Goal: Complete application form

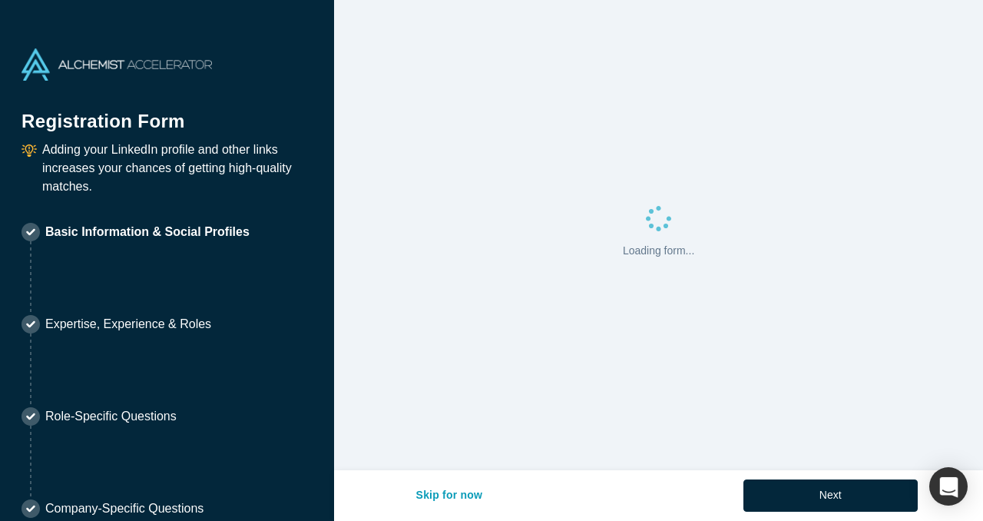
select select "US"
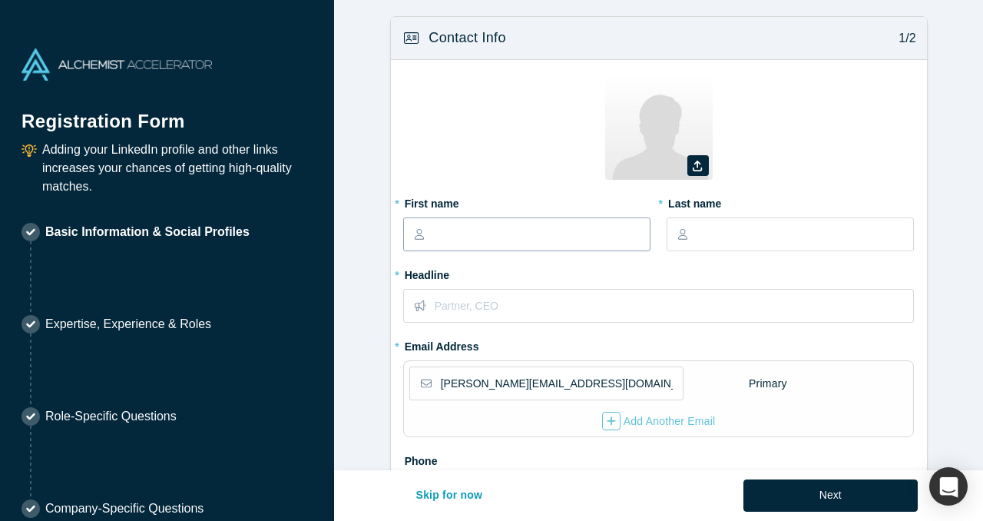
click at [528, 240] on input "text" at bounding box center [541, 234] width 216 height 32
type input "[PERSON_NAME]"
click at [740, 243] on input "text" at bounding box center [804, 234] width 216 height 32
type input "[PERSON_NAME]"
click at [566, 297] on input "text" at bounding box center [674, 305] width 478 height 32
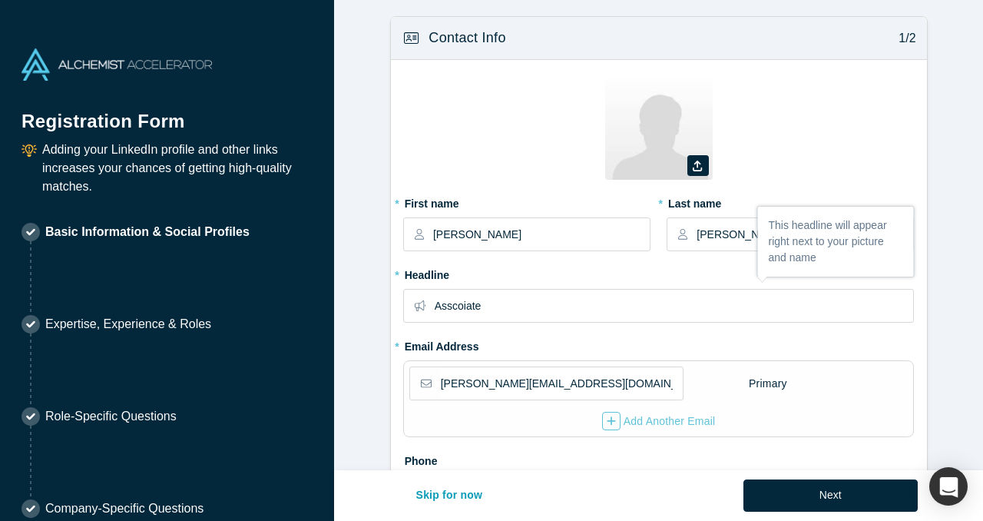
click at [583, 349] on fieldset "Zoom Save Remove Upload New * First name [PERSON_NAME] * Last name [PERSON_NAME…" at bounding box center [658, 330] width 511 height 517
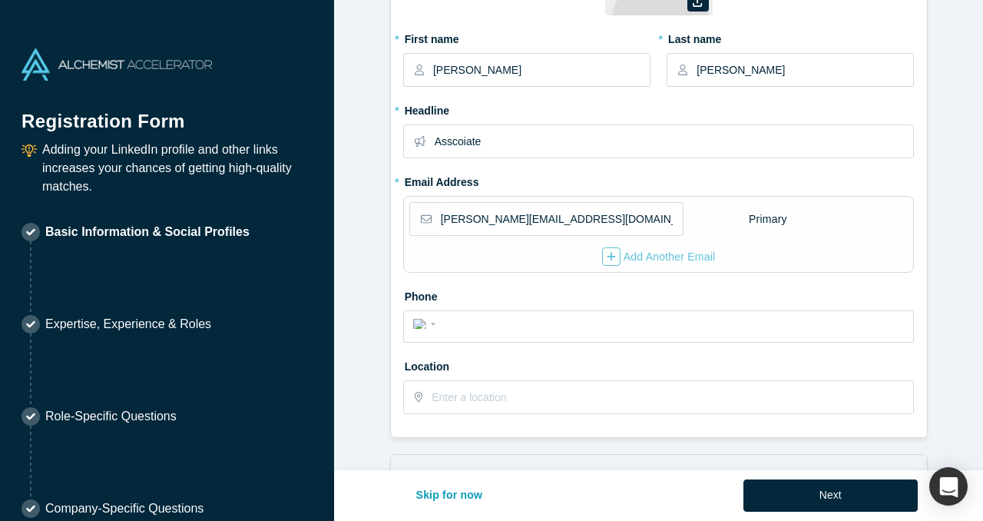
scroll to position [167, 0]
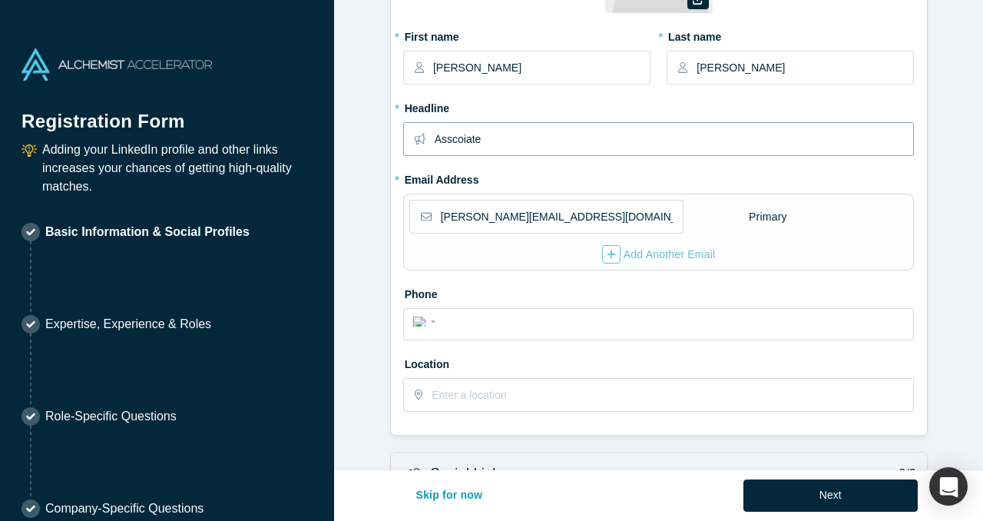
click at [458, 142] on input "Asscoiate" at bounding box center [674, 139] width 478 height 32
type input "Associate"
click at [503, 165] on div "* Headline Associate" at bounding box center [658, 130] width 511 height 71
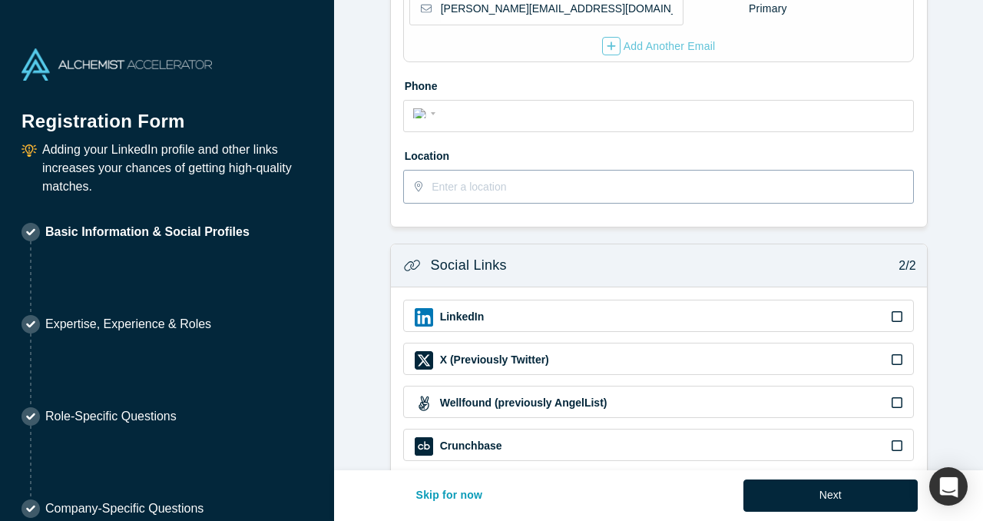
click at [453, 191] on input "text" at bounding box center [671, 186] width 481 height 32
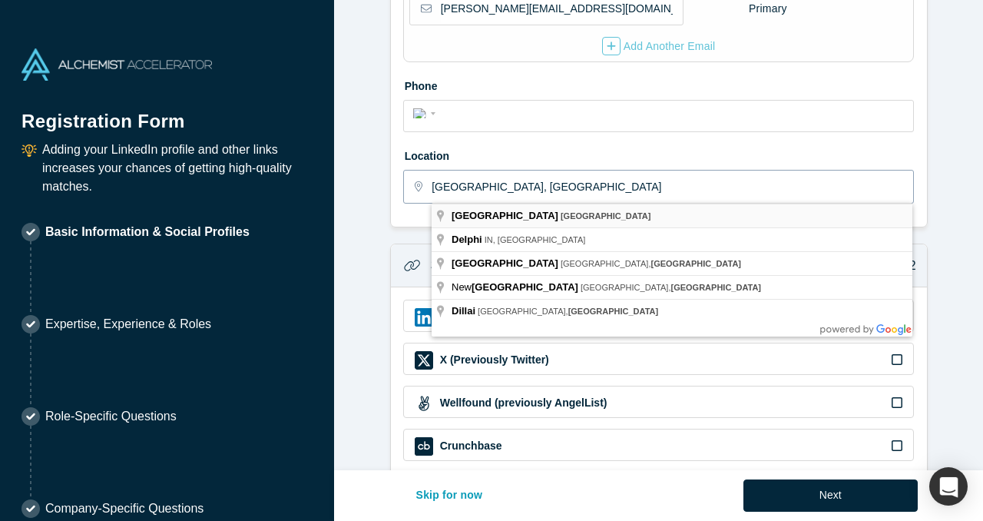
type input "[GEOGRAPHIC_DATA], [GEOGRAPHIC_DATA]"
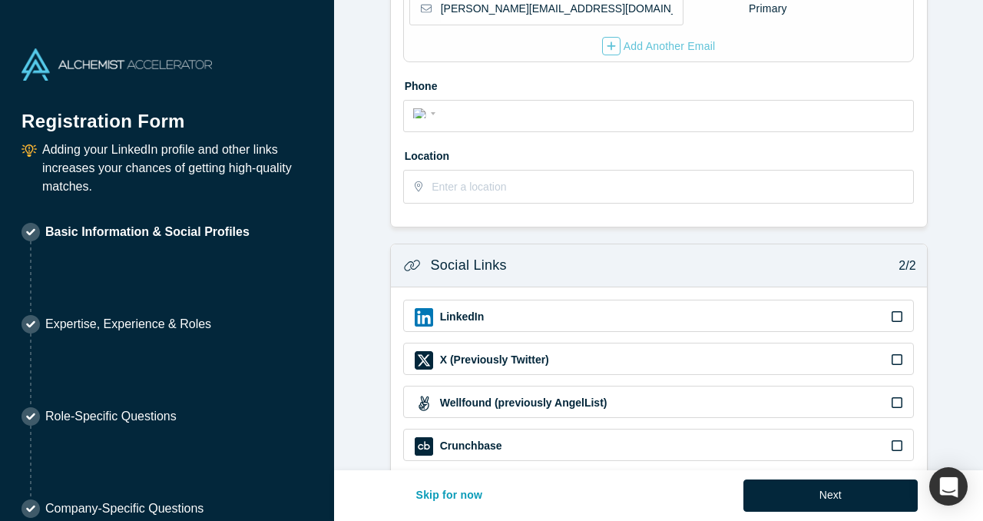
scroll to position [487, 0]
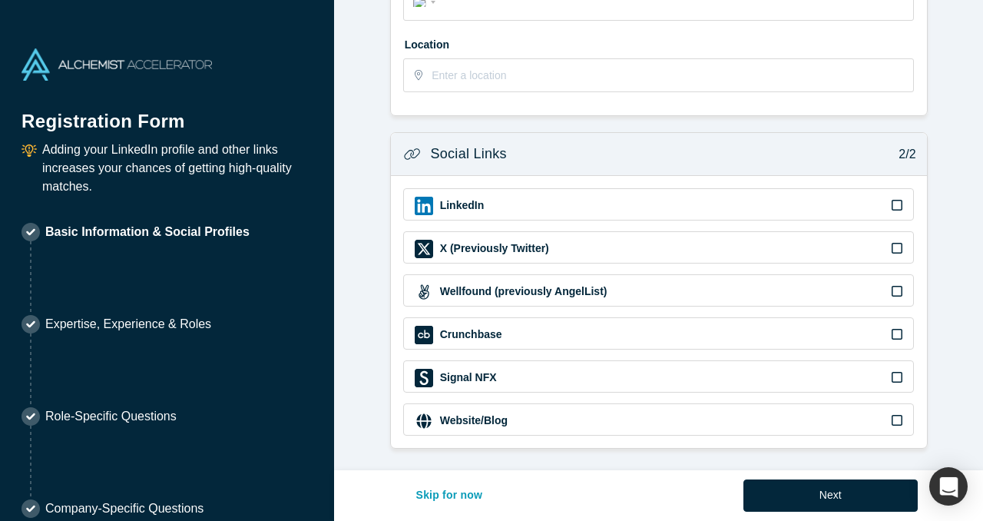
click at [491, 206] on div "LinkedIn" at bounding box center [659, 206] width 488 height 18
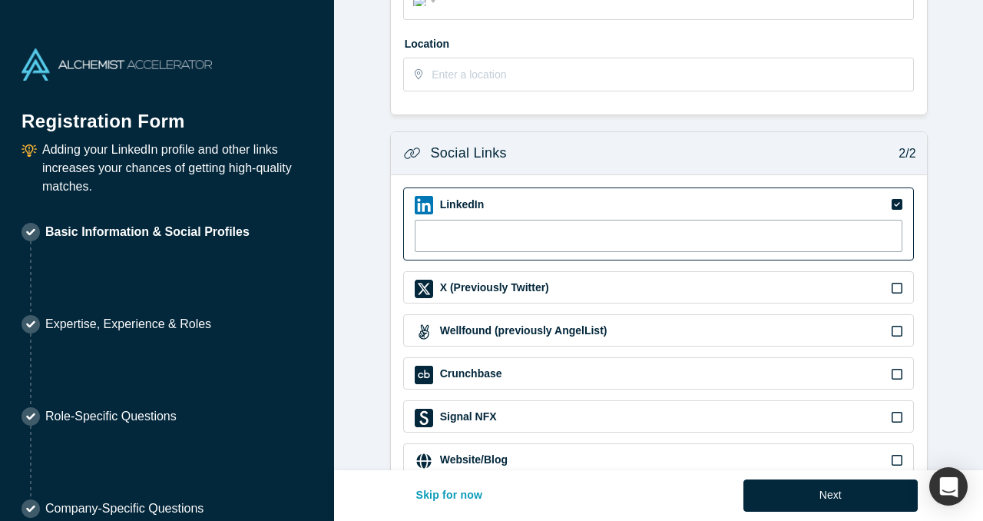
click at [526, 238] on input at bounding box center [659, 236] width 488 height 32
paste input "[URL][DOMAIN_NAME][PERSON_NAME]"
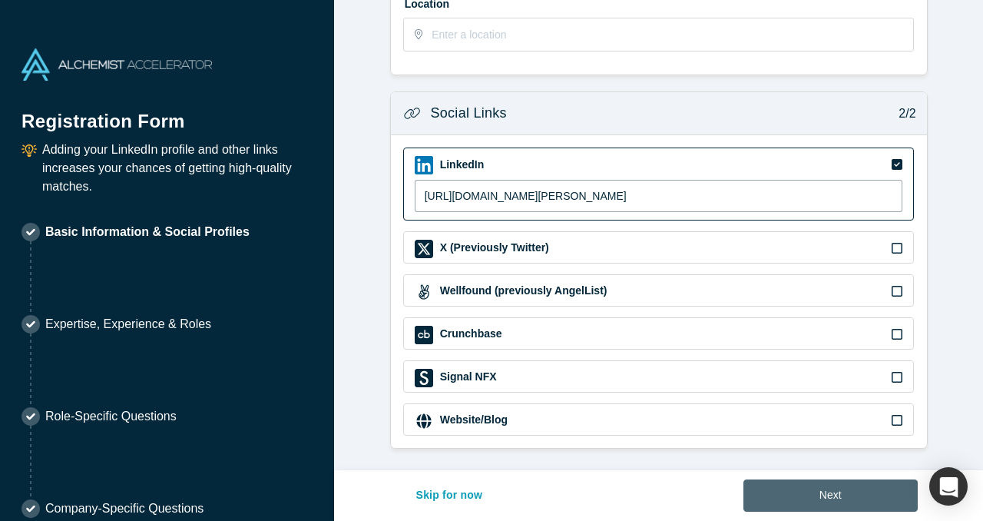
type input "[URL][DOMAIN_NAME][PERSON_NAME]"
click at [833, 507] on button "Next" at bounding box center [830, 495] width 174 height 32
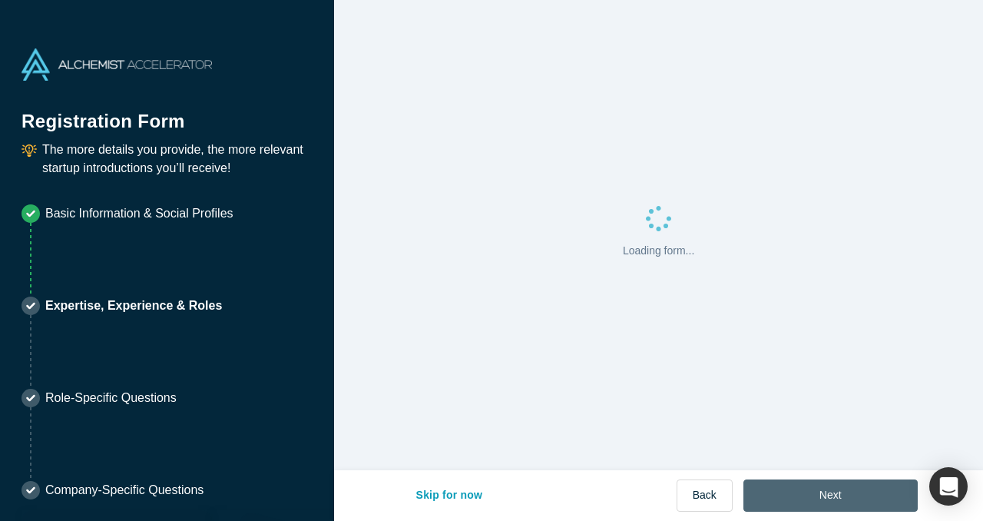
scroll to position [0, 0]
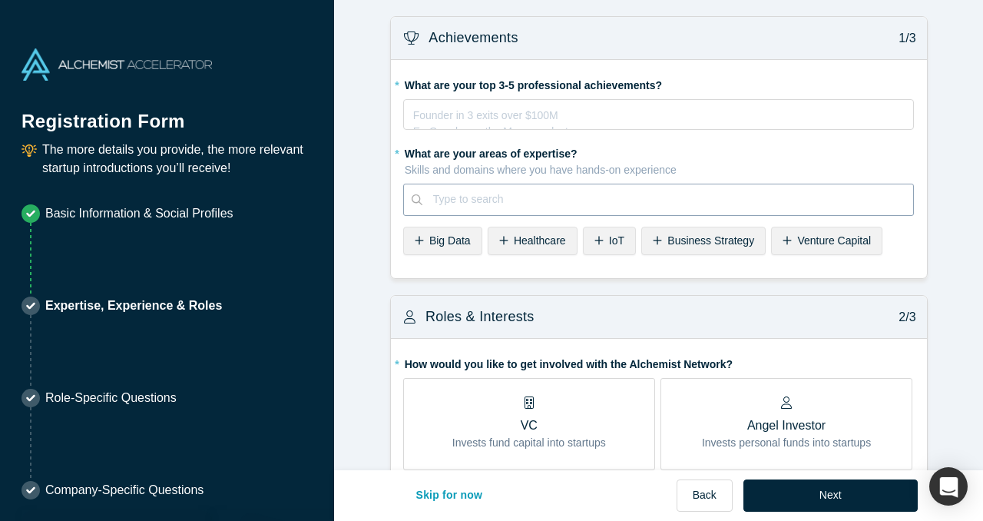
click at [651, 200] on div at bounding box center [668, 199] width 470 height 19
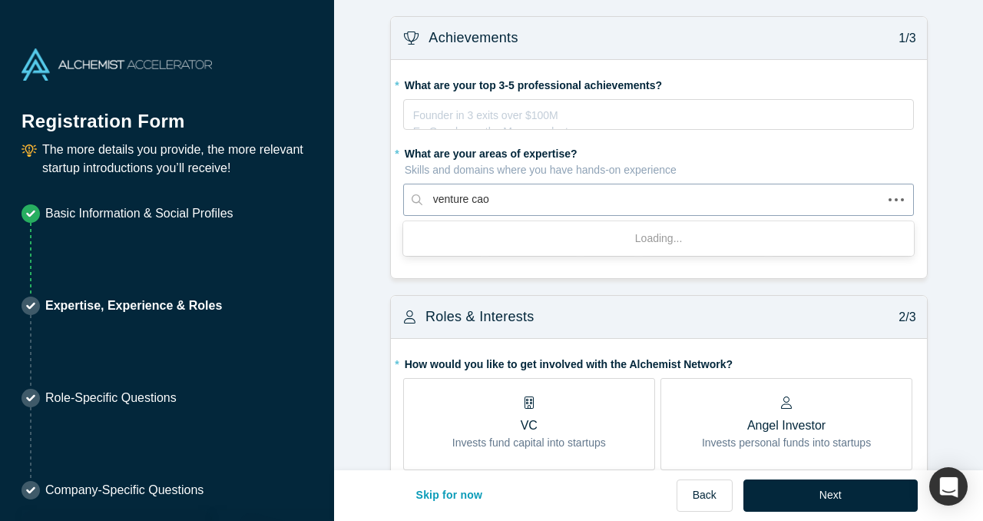
type input "venture ca"
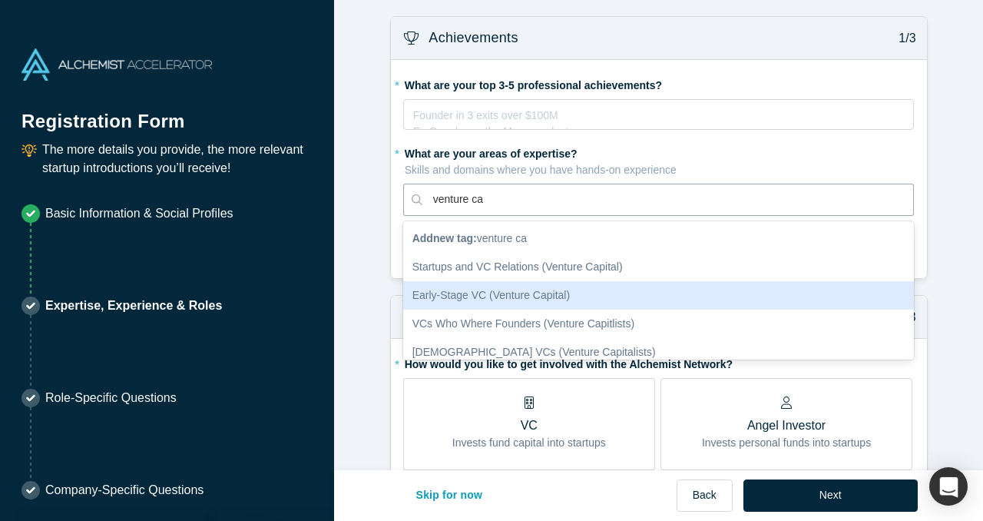
click at [658, 293] on div "Early-Stage VC (Venture Capital)" at bounding box center [658, 295] width 511 height 28
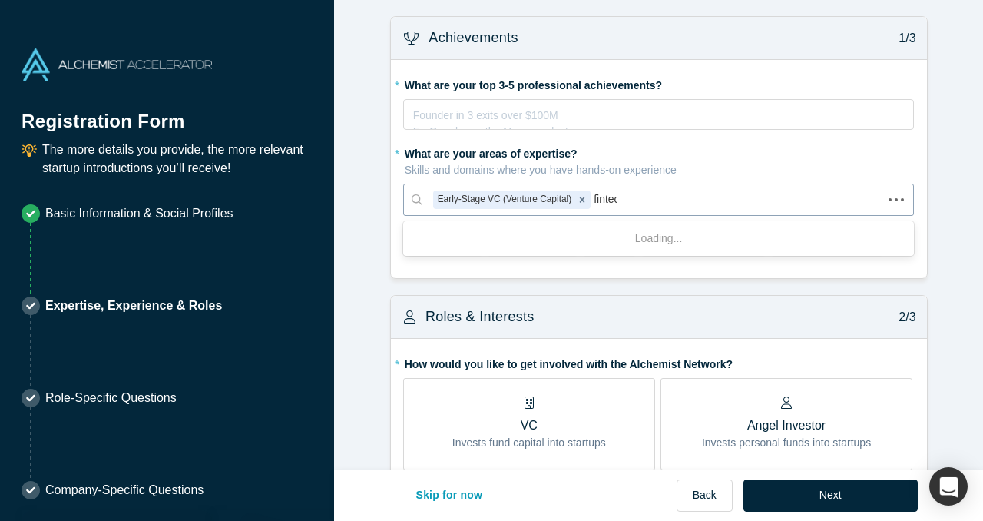
type input "fintech"
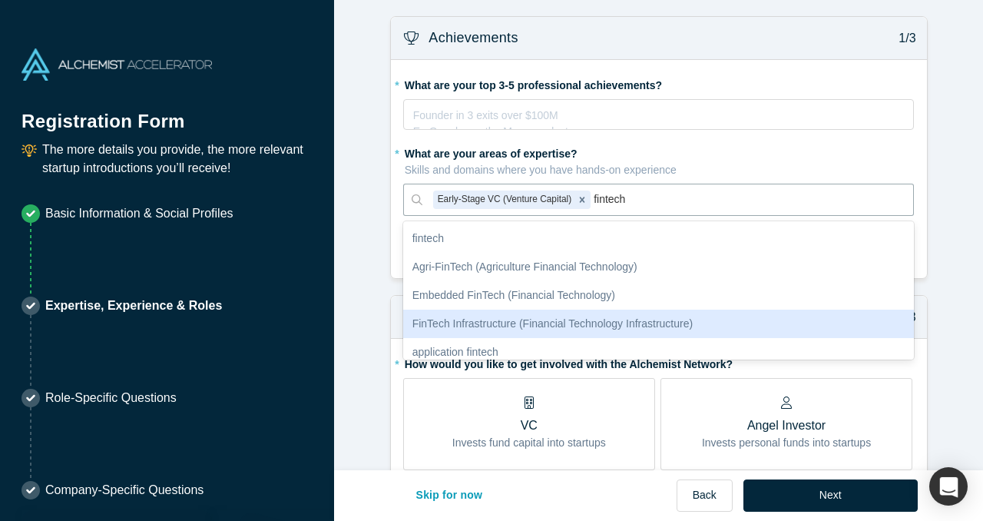
click at [561, 319] on div "FinTech Infrastructure (Financial Technology Infrastructure)" at bounding box center [658, 323] width 511 height 28
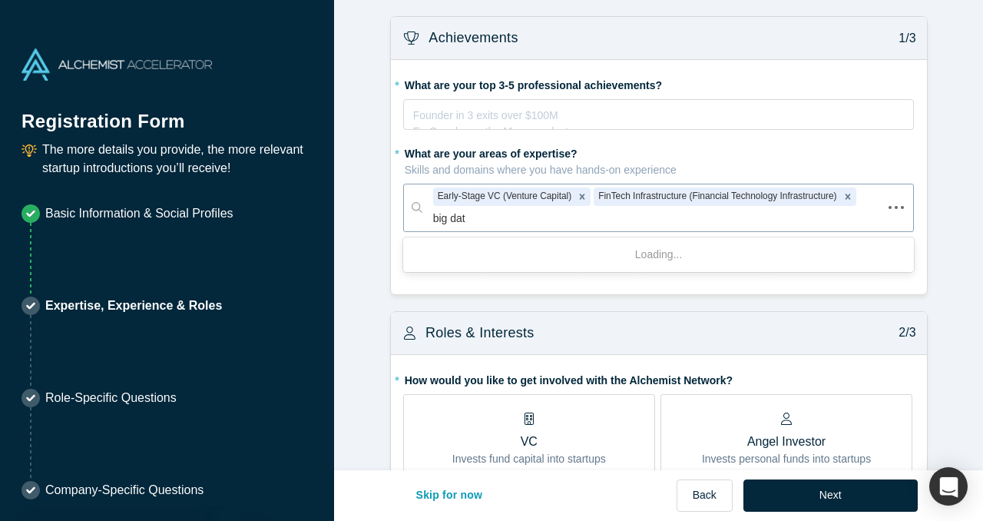
type input "big data"
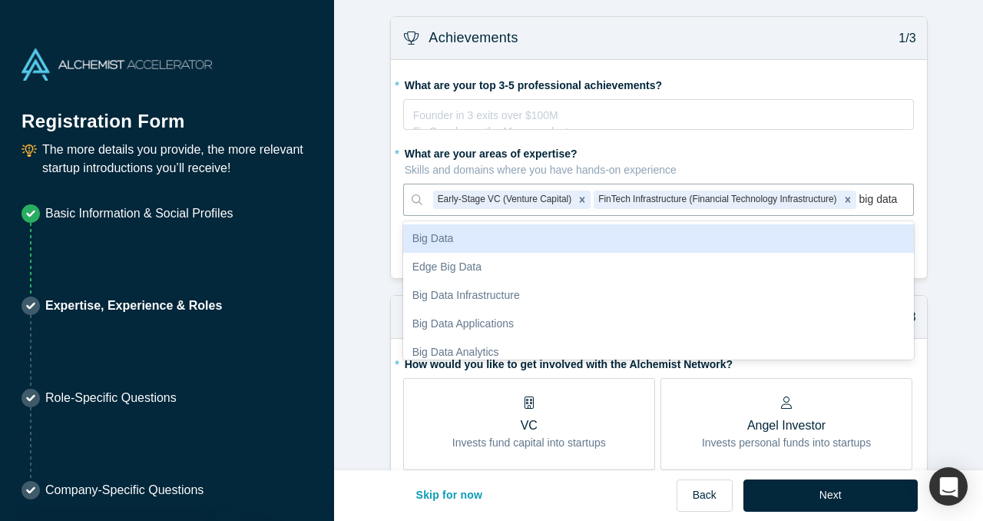
click at [560, 246] on div "Big Data" at bounding box center [658, 238] width 511 height 28
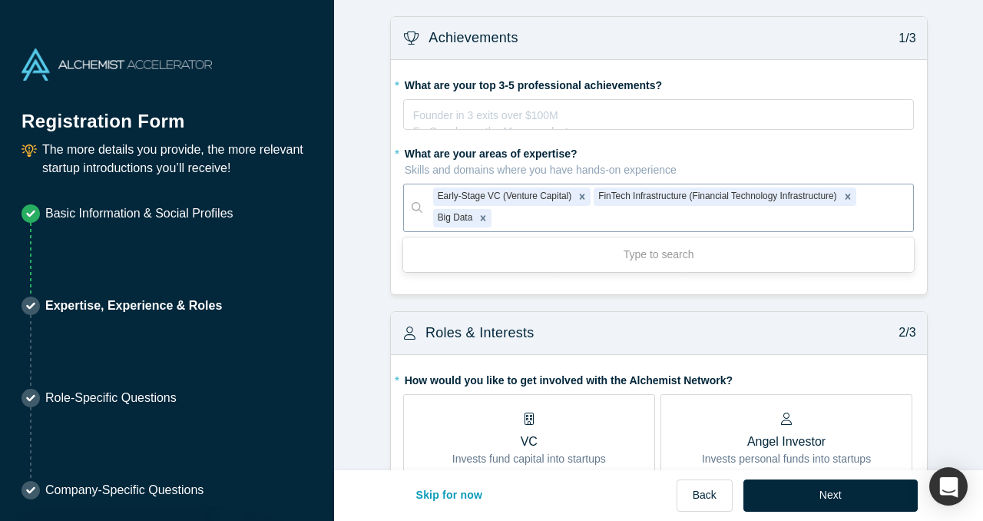
click at [587, 217] on div at bounding box center [698, 218] width 408 height 19
type input "v"
type input "investments"
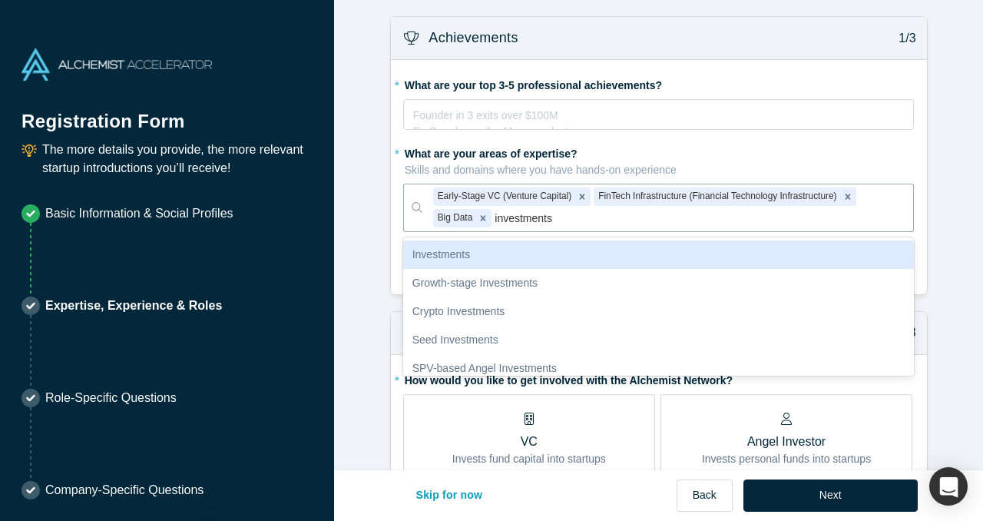
click at [522, 246] on div "Investments" at bounding box center [658, 254] width 511 height 28
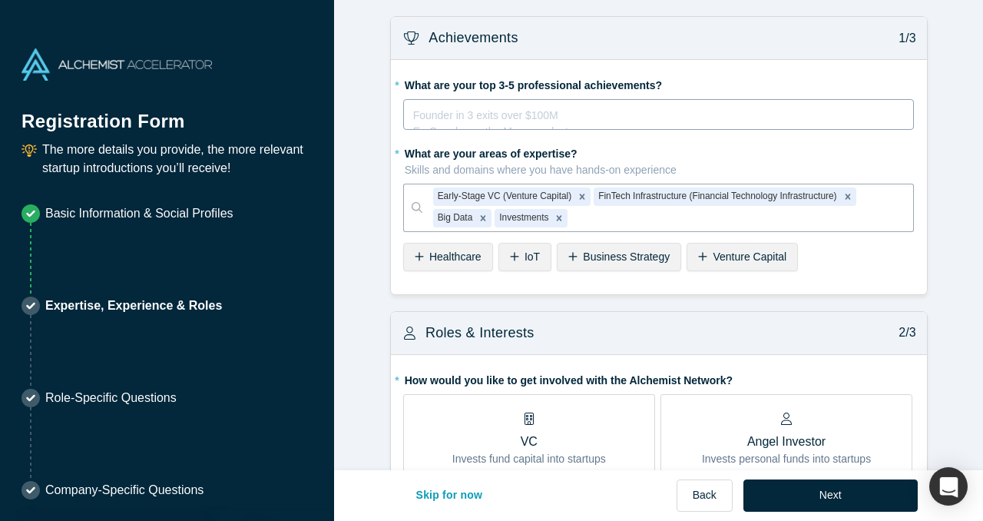
click at [525, 112] on div "rdw-editor" at bounding box center [659, 112] width 491 height 16
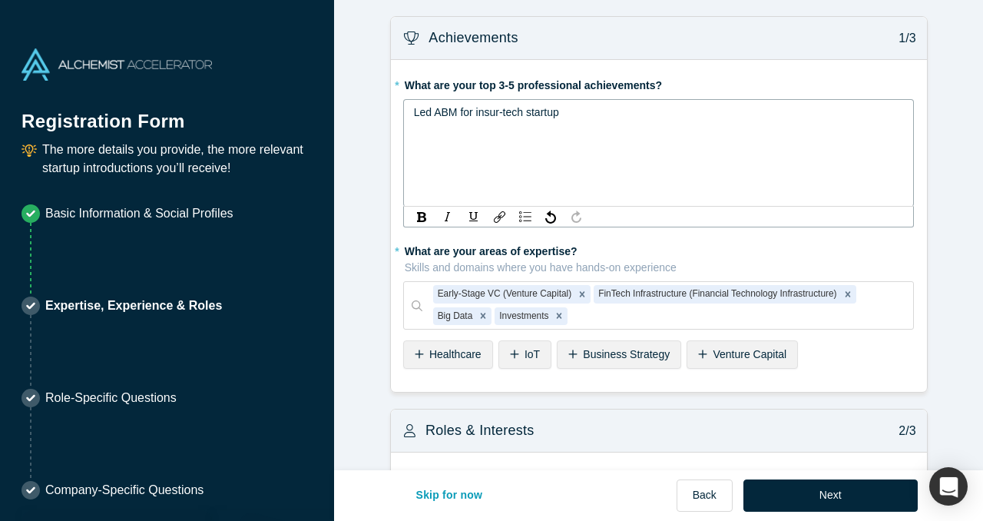
click at [475, 117] on span "Led ABM for insur-tech startup" at bounding box center [486, 112] width 145 height 12
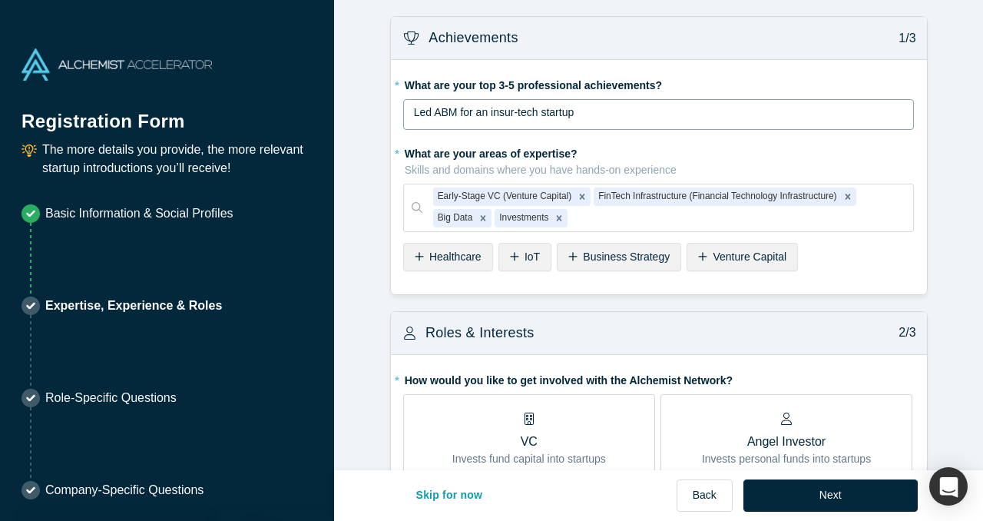
click at [619, 125] on div "Led ABM for an insur-tech startup" at bounding box center [658, 114] width 511 height 31
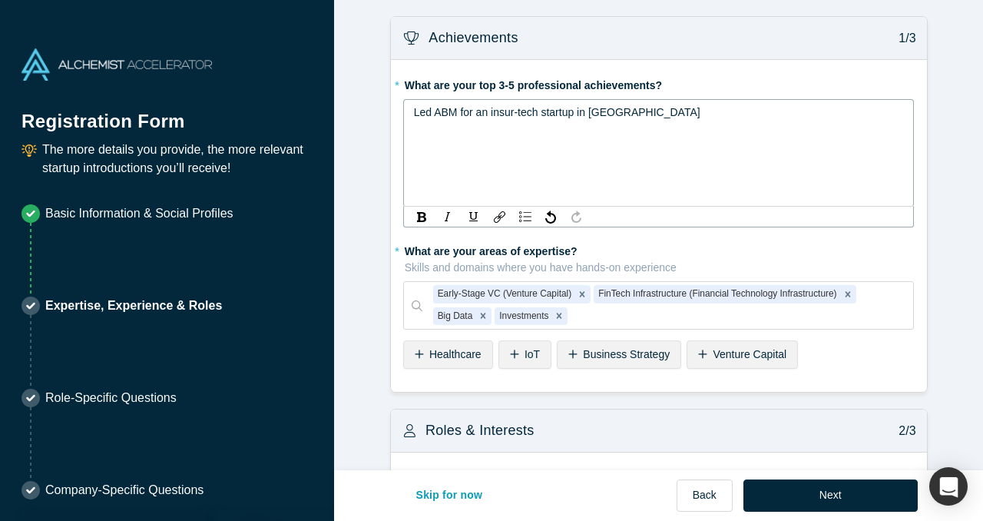
click at [461, 113] on span "Led ABM for an insur-tech startup in [GEOGRAPHIC_DATA]" at bounding box center [557, 112] width 286 height 12
click at [476, 114] on span "Led ABM for an insur-tech startup in [GEOGRAPHIC_DATA]" at bounding box center [557, 112] width 286 height 12
click at [709, 117] on div "Led ABM for mid market in an insur-tech startup in [GEOGRAPHIC_DATA]" at bounding box center [659, 112] width 491 height 16
click at [477, 117] on span "Led ABM for mid market in an insur-tech startup" at bounding box center [527, 112] width 227 height 12
click at [700, 116] on div "Led ABM for India's mid market in an insur-tech startup" at bounding box center [659, 112] width 491 height 16
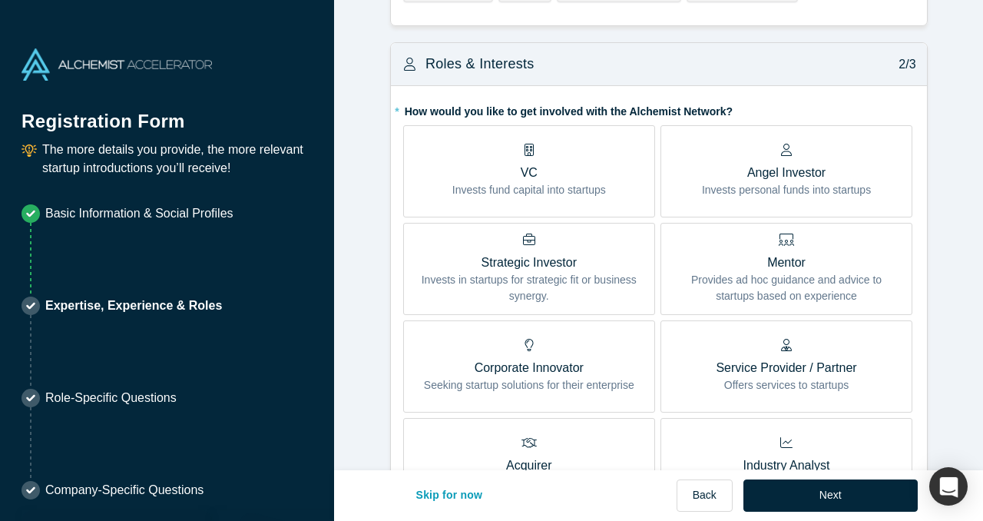
scroll to position [373, 0]
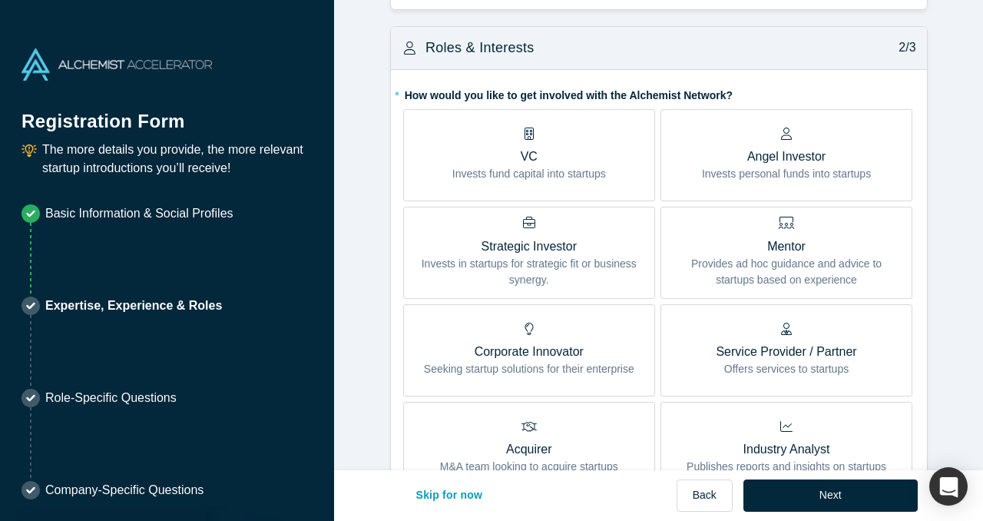
click at [587, 182] on p "Invests fund capital into startups" at bounding box center [529, 174] width 154 height 16
click at [0, 0] on input "VC Invests fund capital into startups" at bounding box center [0, 0] width 0 height 0
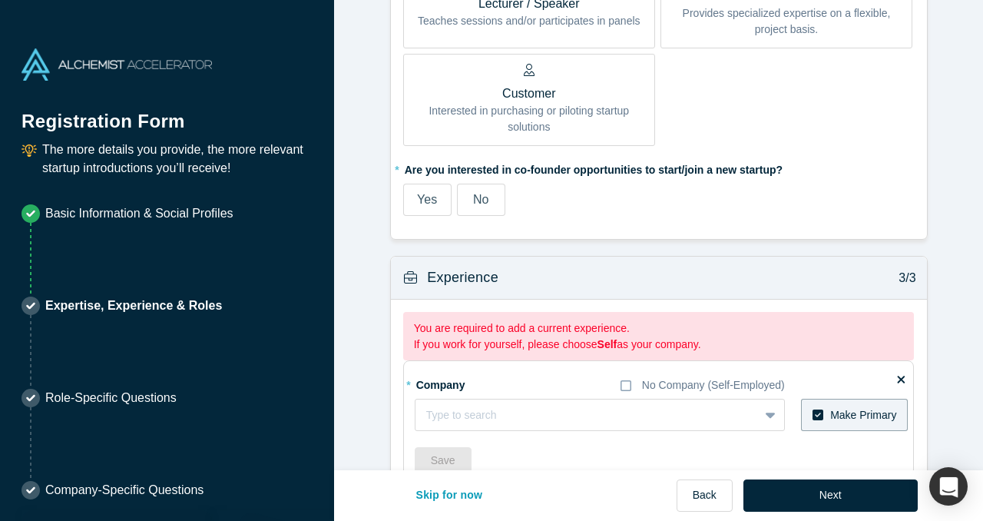
scroll to position [923, 0]
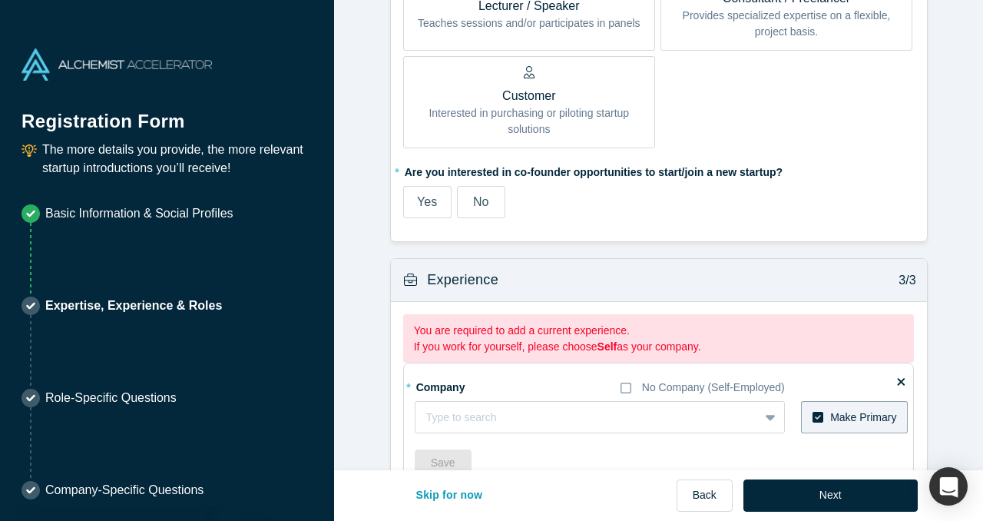
click at [488, 205] on span "No" at bounding box center [480, 201] width 15 height 13
click at [0, 0] on input "No" at bounding box center [0, 0] width 0 height 0
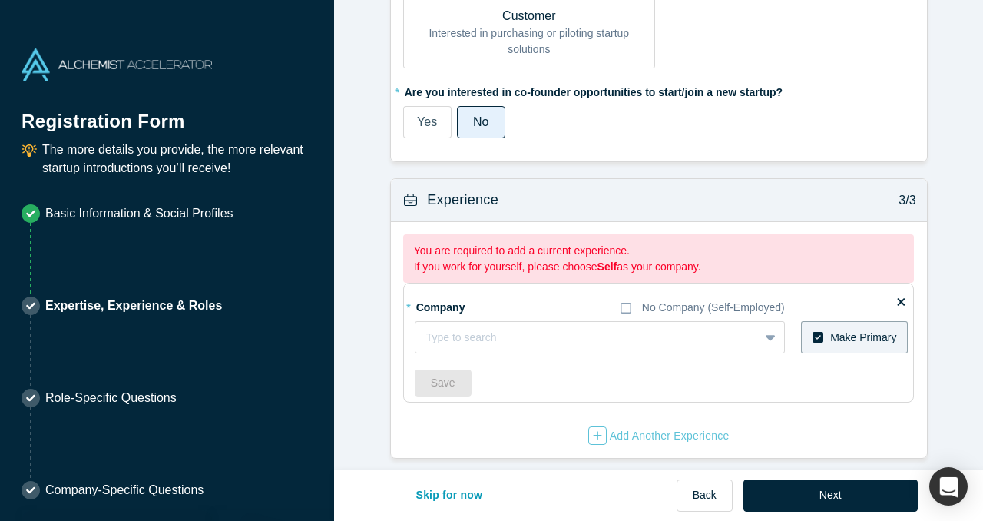
scroll to position [1013, 0]
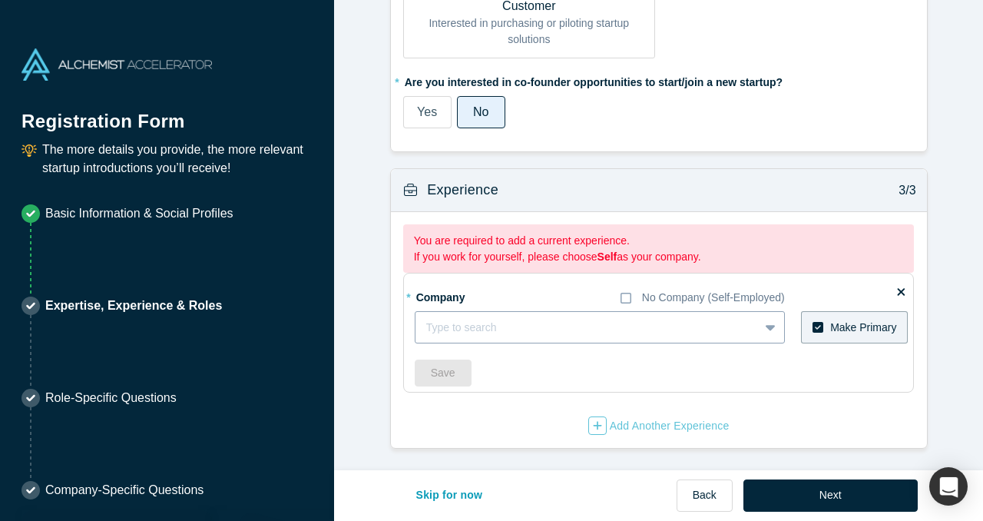
click at [506, 328] on div at bounding box center [587, 327] width 322 height 19
type input "Decacorn"
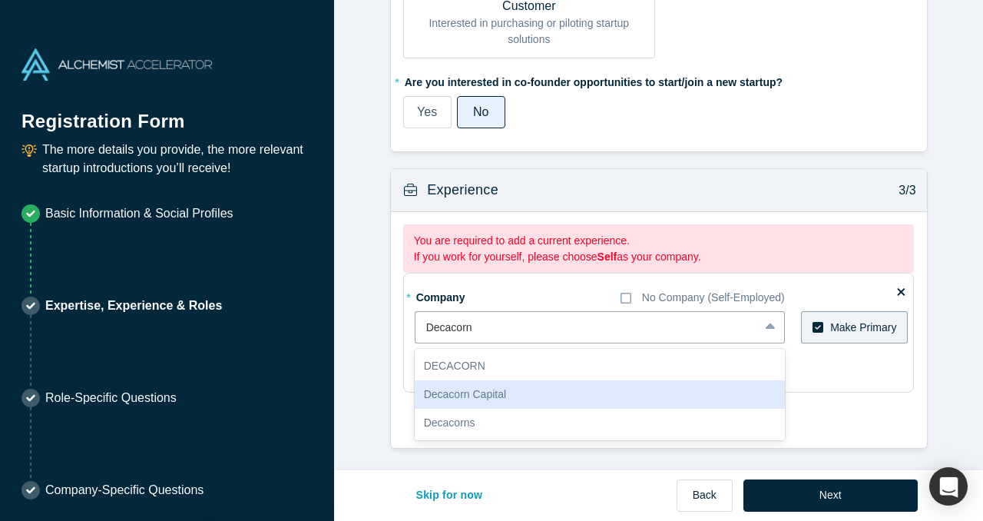
click at [517, 397] on div "Decacorn Capital" at bounding box center [600, 394] width 370 height 28
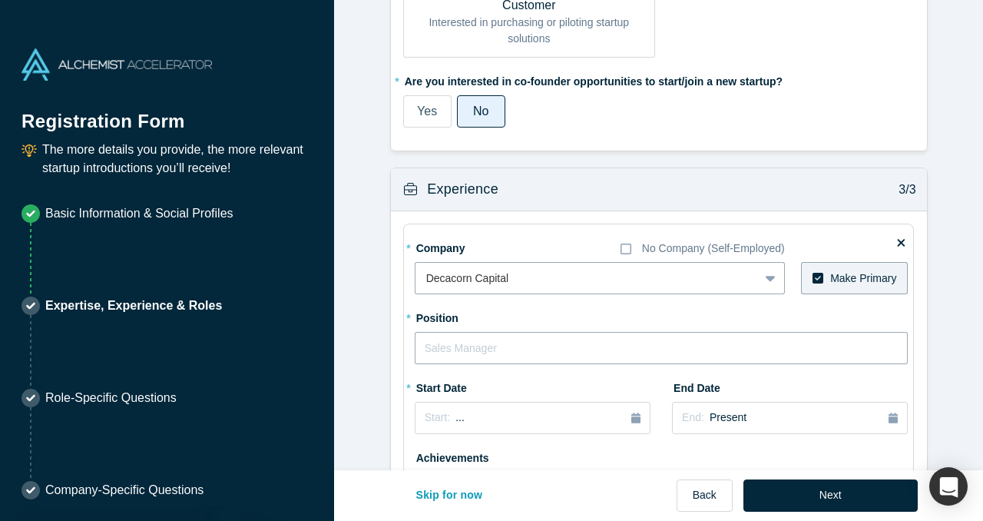
click at [509, 342] on input "text" at bounding box center [662, 348] width 494 height 32
type input "Associate"
click at [610, 409] on div "Start: ..." at bounding box center [533, 417] width 216 height 17
click at [426, 277] on button "Previous Year" at bounding box center [420, 281] width 15 height 15
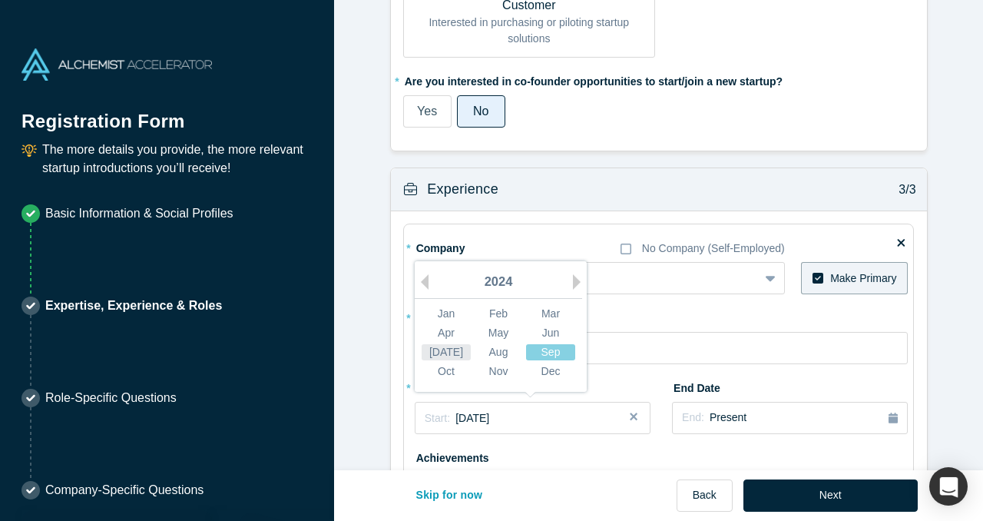
click at [451, 348] on div "[DATE]" at bounding box center [445, 352] width 49 height 16
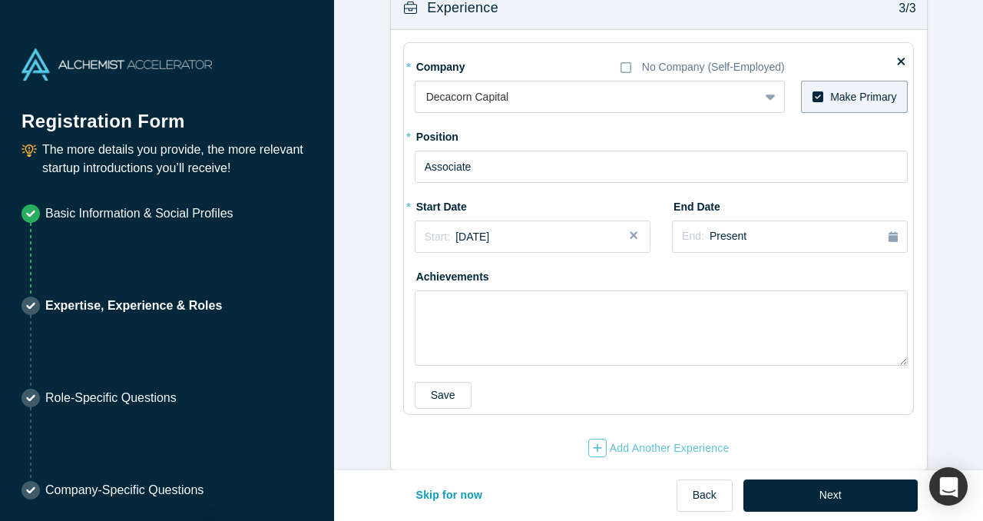
scroll to position [1218, 0]
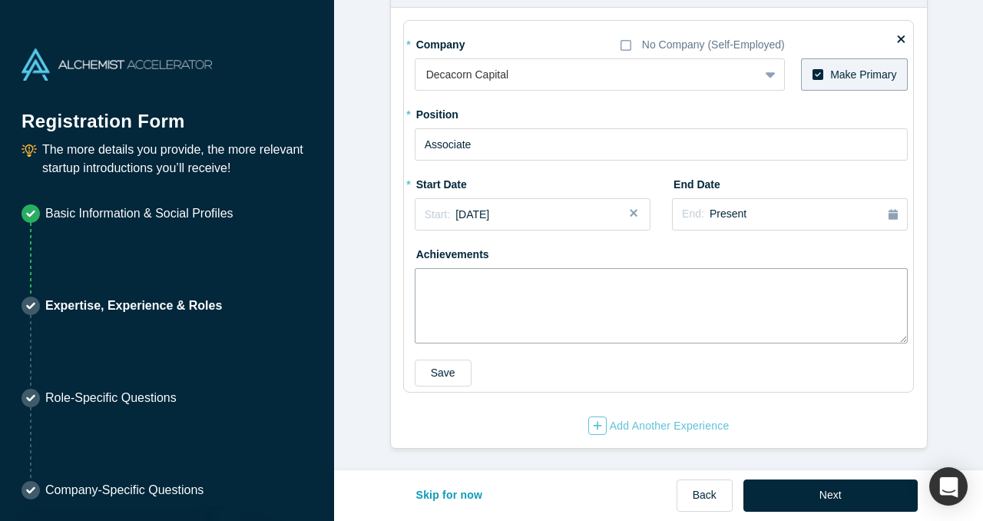
click at [675, 283] on textarea at bounding box center [662, 305] width 494 height 75
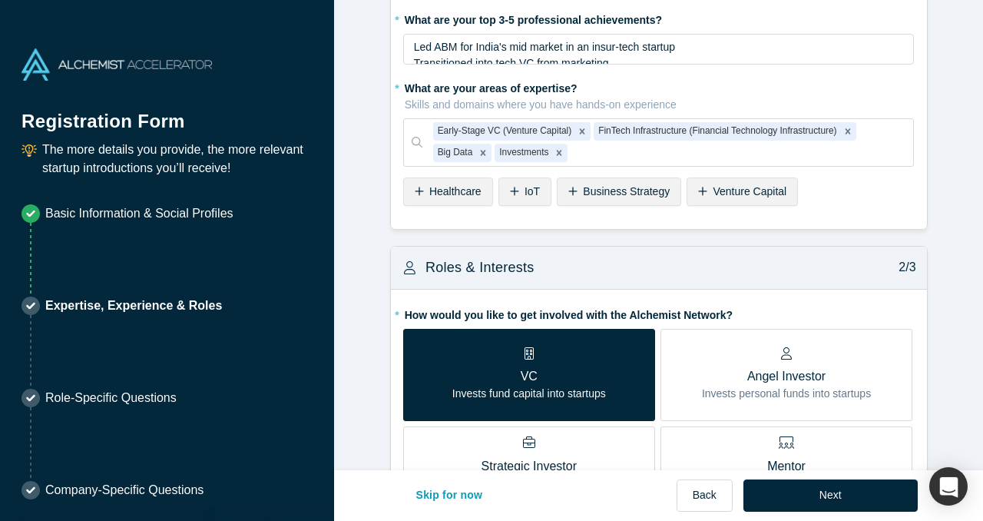
scroll to position [0, 0]
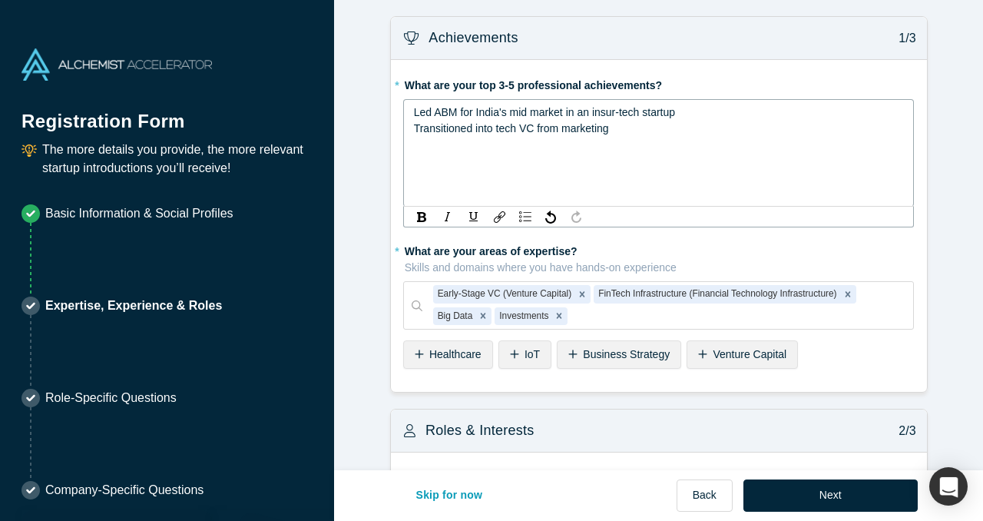
click at [577, 123] on span "Led ABM for India's mid market in an insur-tech startup Transitioned into tech …" at bounding box center [544, 120] width 261 height 28
copy span "Led ABM for India's mid market in an insur-tech startup Transitioned into tech …"
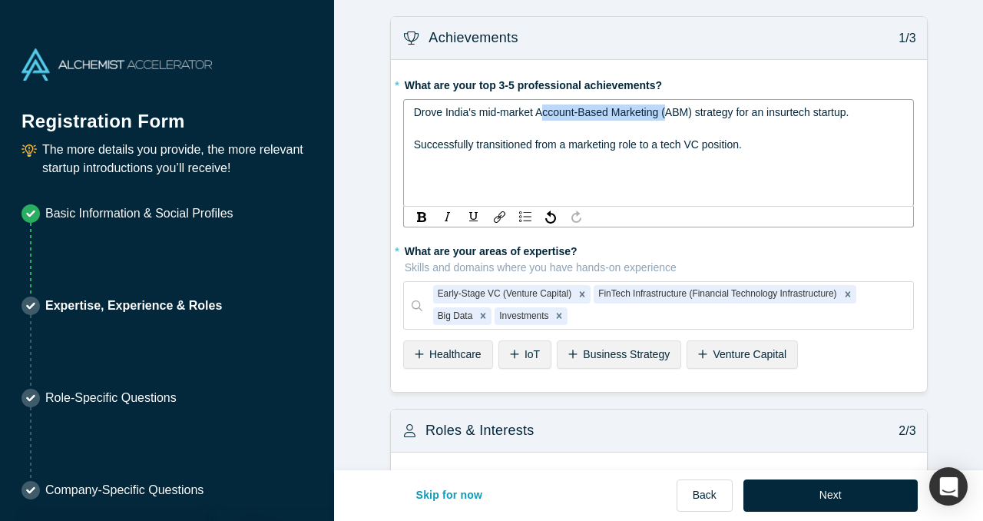
drag, startPoint x: 544, startPoint y: 113, endPoint x: 670, endPoint y: 115, distance: 125.9
click at [670, 115] on span "Drove India's mid-market Account-Based Marketing (ABM) strategy for an insurtec…" at bounding box center [631, 112] width 435 height 12
click at [569, 111] on span "Drove India's mid-market ABM) strategy for an insurtech startup." at bounding box center [567, 112] width 306 height 12
click at [412, 150] on div "Drove India's mid-market ABM strategy for an insurtech startup. Successfully tr…" at bounding box center [658, 152] width 511 height 107
click at [412, 109] on div "Drove India's mid-market ABM strategy for an insurtech startup. Successfully tr…" at bounding box center [658, 152] width 511 height 107
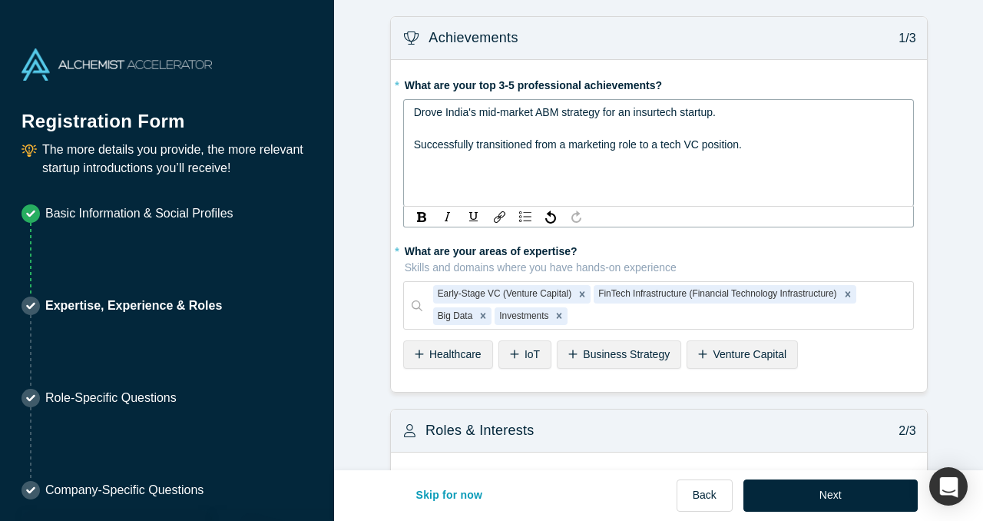
click at [418, 112] on span "Drove India's mid-market ABM strategy for an insurtech startup." at bounding box center [565, 112] width 302 height 12
click at [420, 146] on span "Successfully transitioned from a marketing role to a tech VC position." at bounding box center [578, 144] width 328 height 12
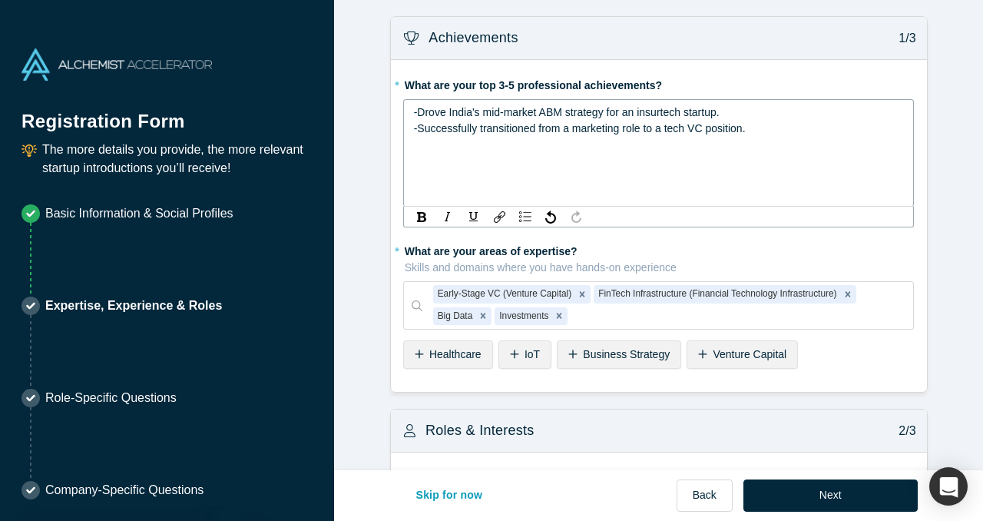
click at [779, 134] on div "-Successfully transitioned from a marketing role to a tech VC position." at bounding box center [659, 129] width 491 height 16
click at [663, 118] on span "-Drove India's mid-market ABM strategy for an insurtech startup." at bounding box center [567, 112] width 306 height 12
click at [597, 145] on div "-" at bounding box center [659, 145] width 491 height 16
drag, startPoint x: 644, startPoint y: 130, endPoint x: 623, endPoint y: 131, distance: 20.8
click at [623, 131] on span "-Successfully transitioned from a marketing role to a tech VC position." at bounding box center [580, 128] width 332 height 12
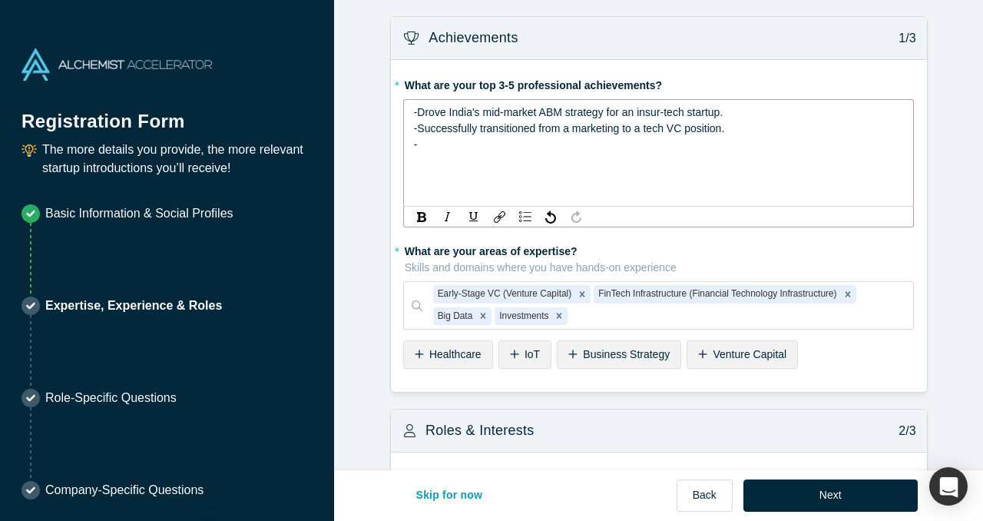
click at [573, 132] on span "-Successfully transitioned from a marketing to a tech VC position." at bounding box center [569, 128] width 311 height 12
click at [554, 140] on div "-" at bounding box center [659, 145] width 491 height 16
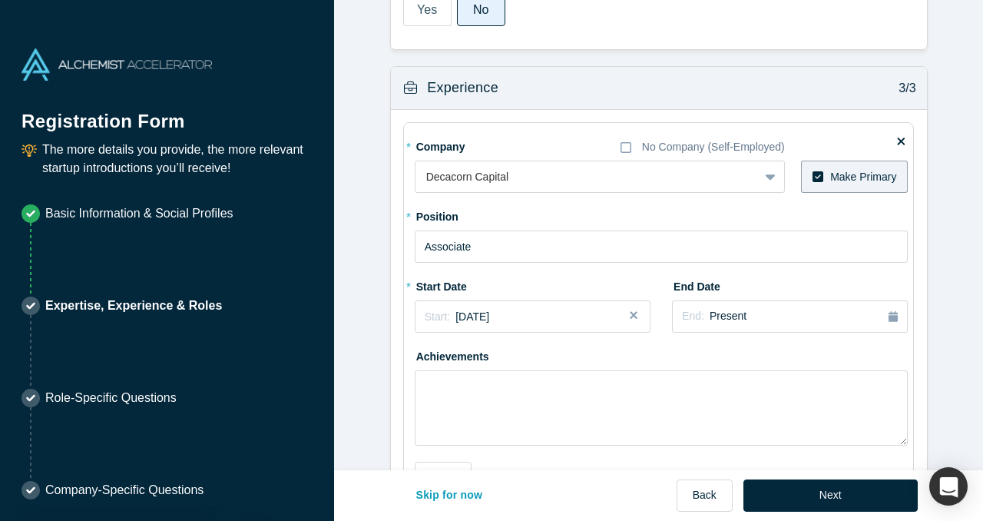
scroll to position [1315, 0]
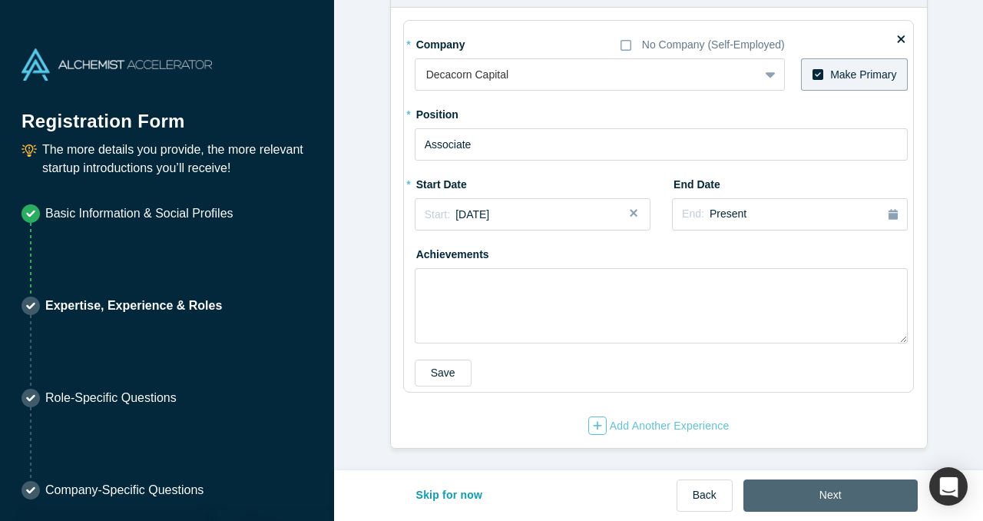
click at [837, 504] on button "Next" at bounding box center [830, 495] width 174 height 32
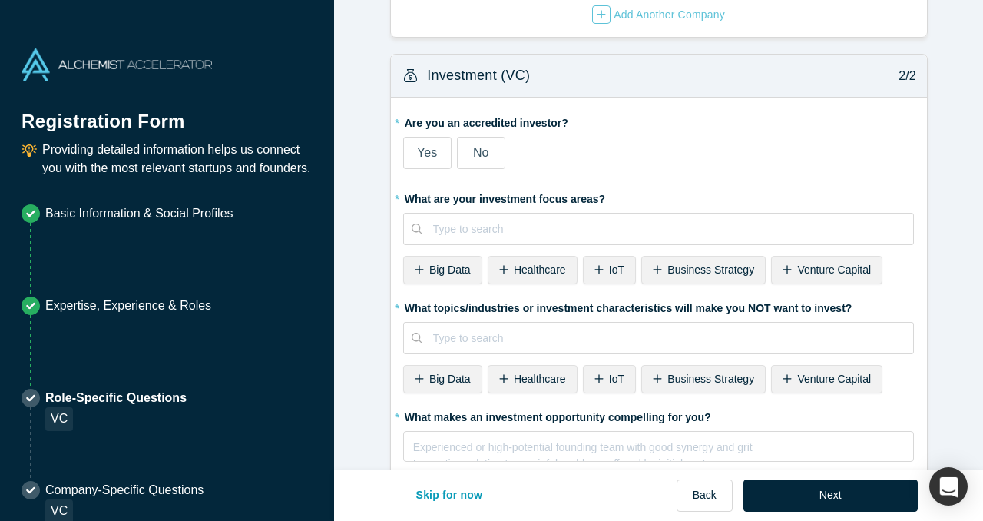
scroll to position [241, 0]
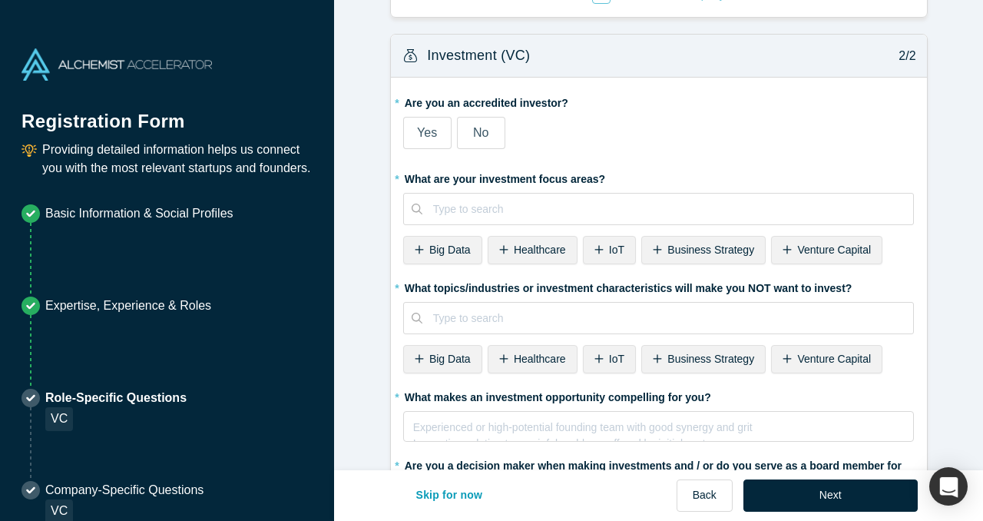
click at [477, 134] on span "No" at bounding box center [480, 132] width 15 height 13
click at [0, 0] on input "No" at bounding box center [0, 0] width 0 height 0
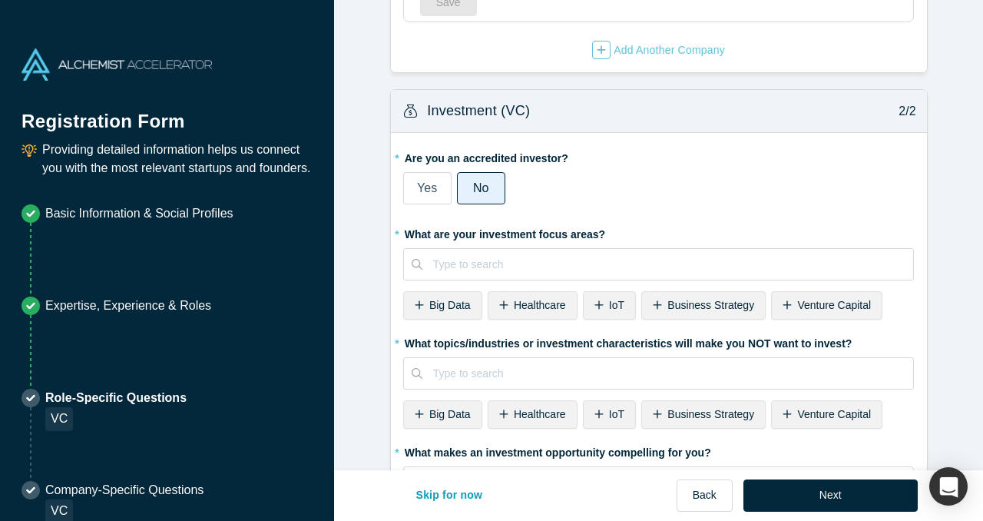
scroll to position [403, 0]
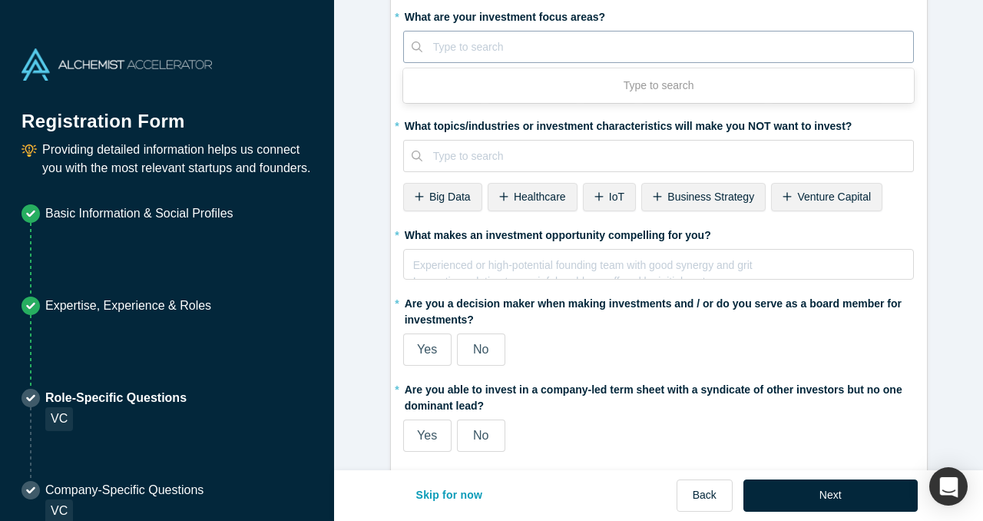
click at [531, 45] on div at bounding box center [668, 47] width 470 height 19
type input "tech"
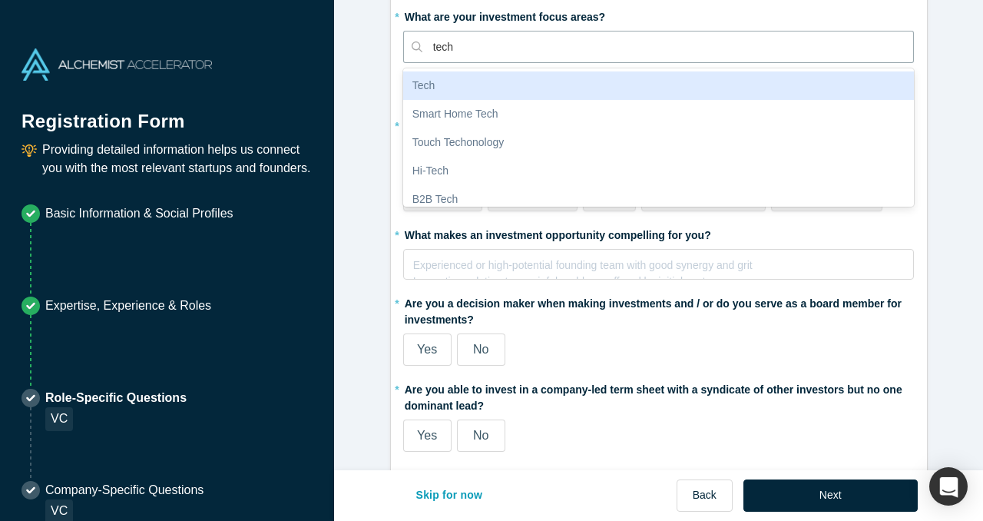
click at [528, 96] on div "Tech" at bounding box center [658, 85] width 511 height 28
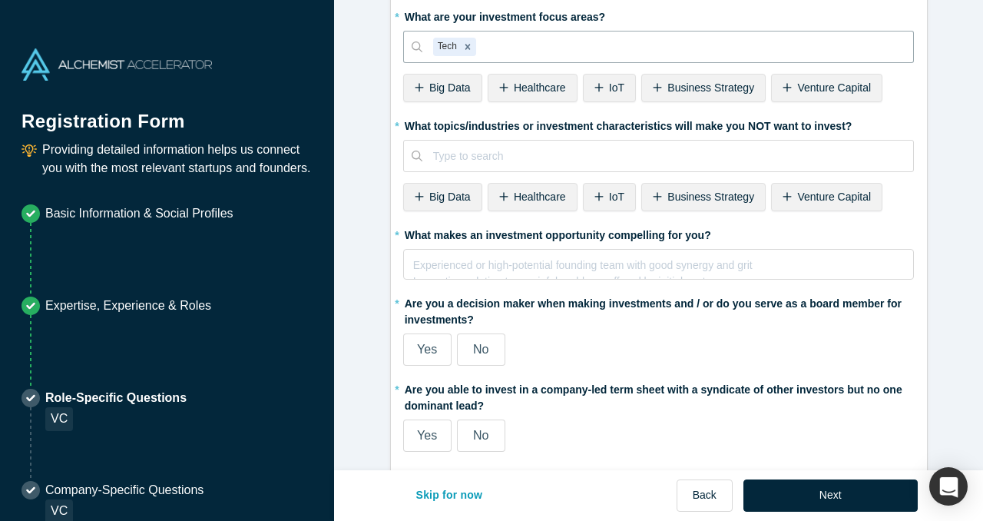
click at [421, 92] on icon at bounding box center [419, 87] width 9 height 11
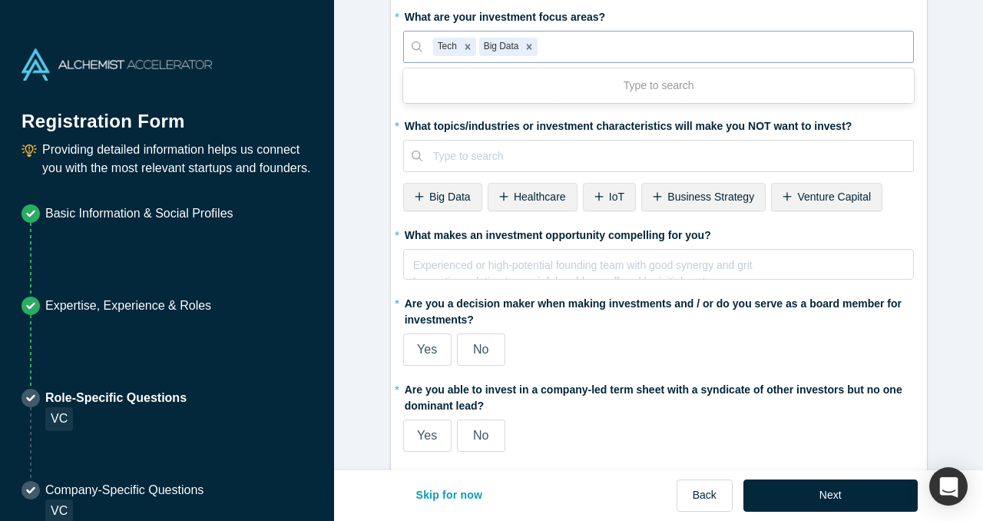
click at [582, 55] on div at bounding box center [721, 47] width 362 height 19
type input "productive tech"
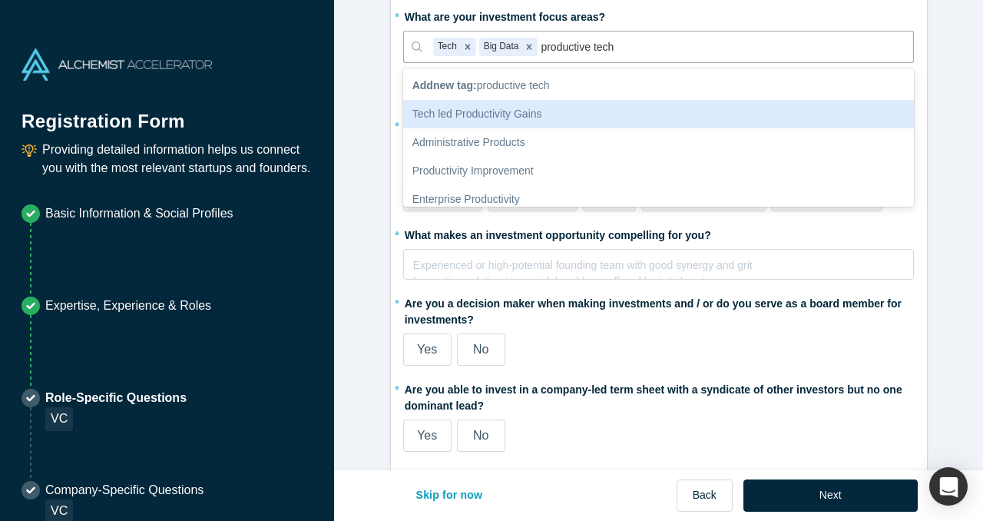
click at [579, 110] on div "Tech led Productivity Gains" at bounding box center [658, 114] width 511 height 28
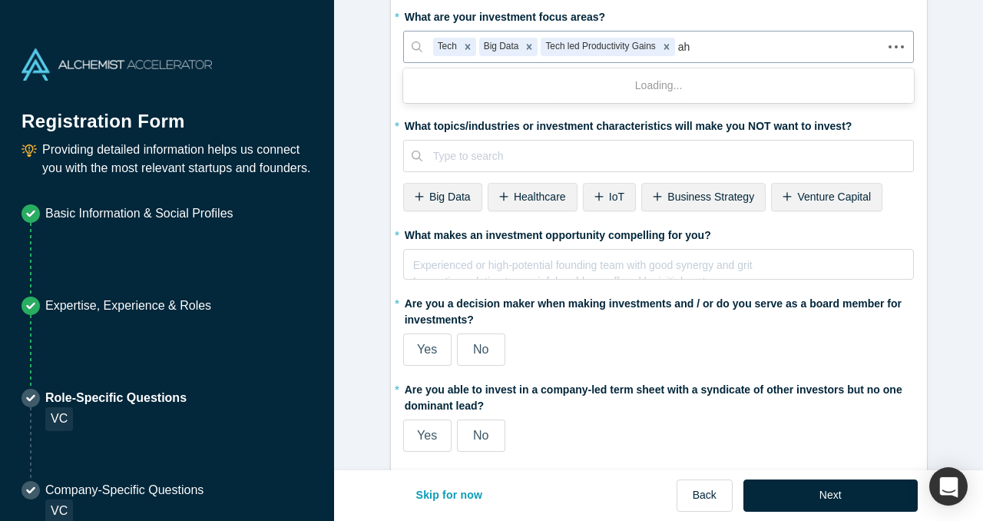
type input "a"
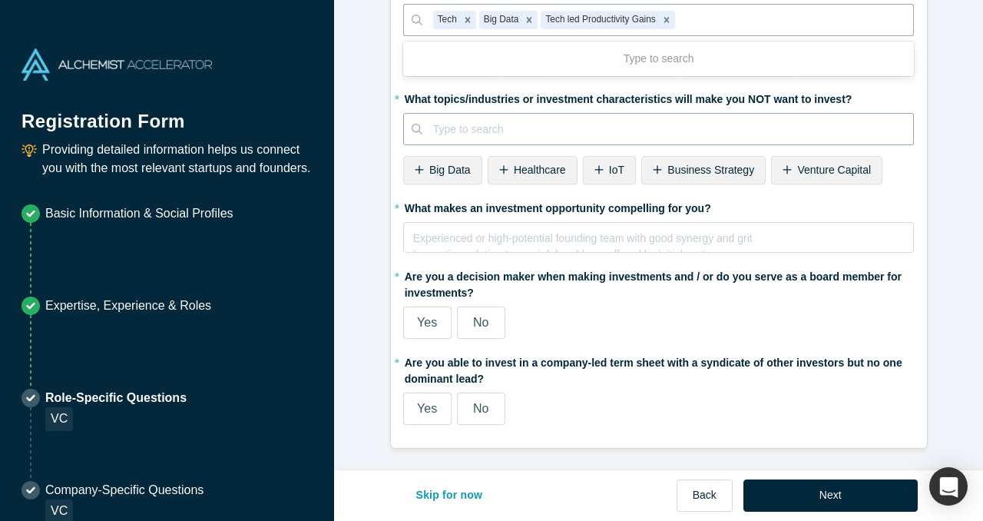
click at [560, 131] on div at bounding box center [668, 129] width 470 height 19
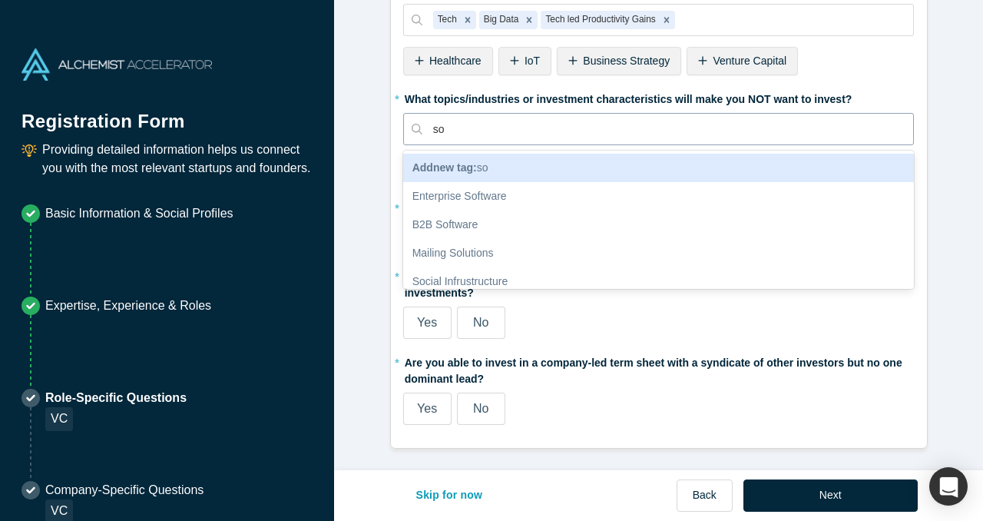
type input "s"
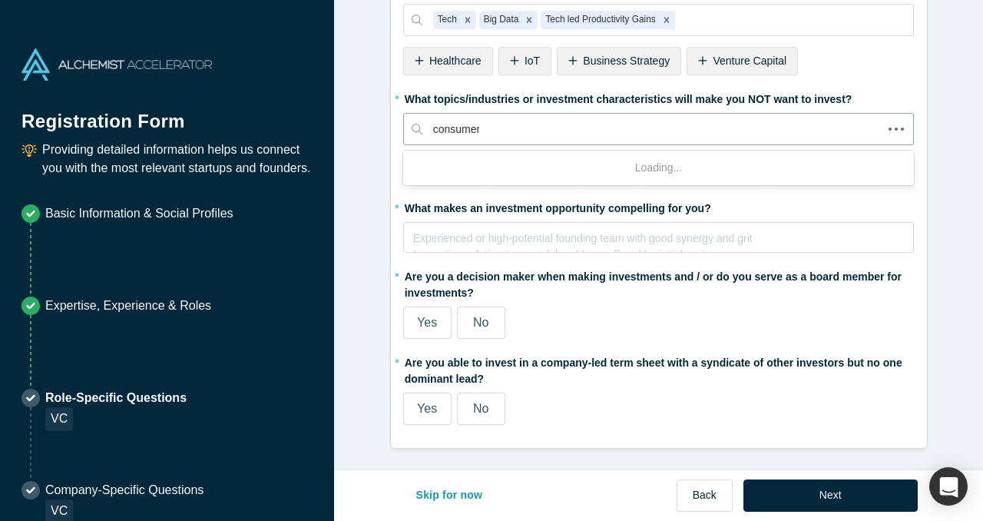
type input "consumer"
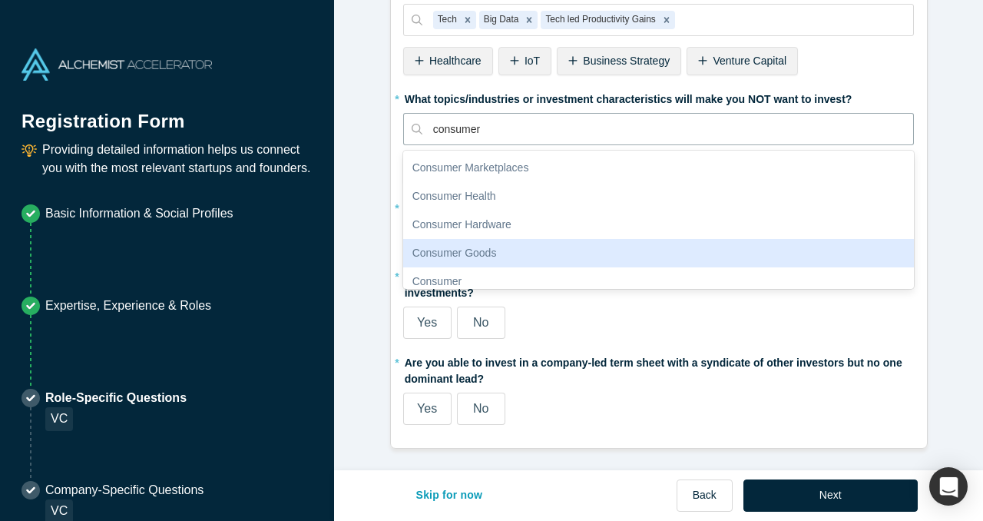
click at [441, 255] on div "Consumer Goods" at bounding box center [658, 253] width 511 height 28
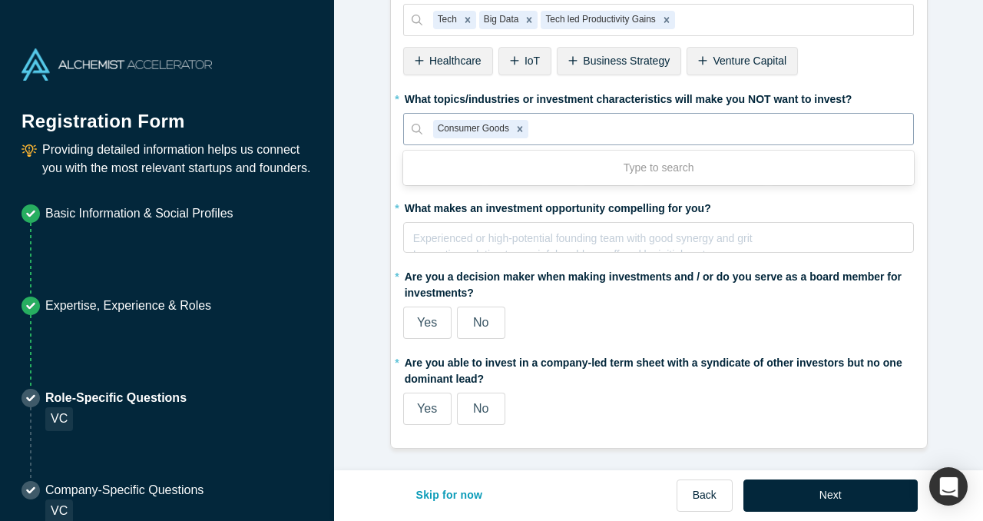
click at [570, 127] on div at bounding box center [717, 129] width 372 height 19
click at [378, 168] on form "Alchemist Portfolio (VC) 1/2 Company Type to search To pick up a draggable item…" at bounding box center [658, 17] width 649 height 862
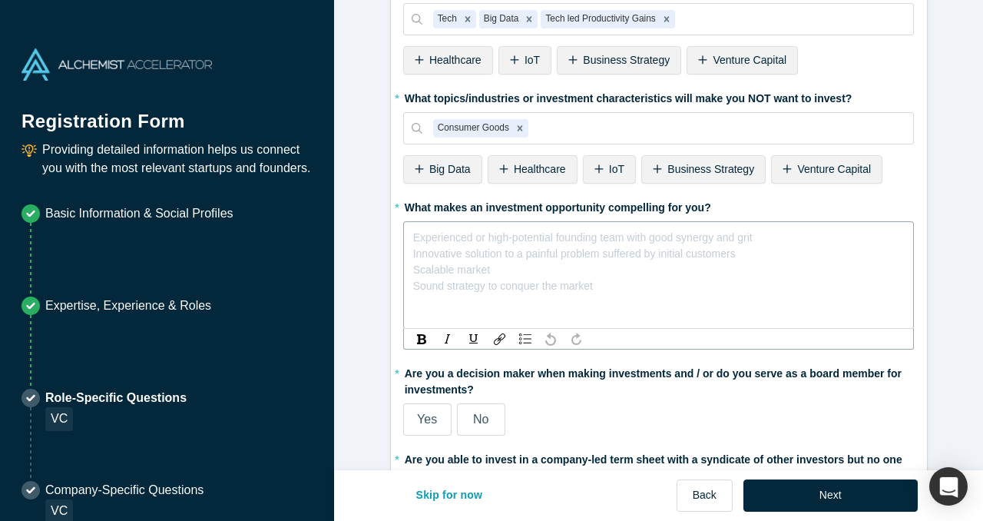
click at [483, 232] on div "rdw-editor" at bounding box center [659, 234] width 491 height 16
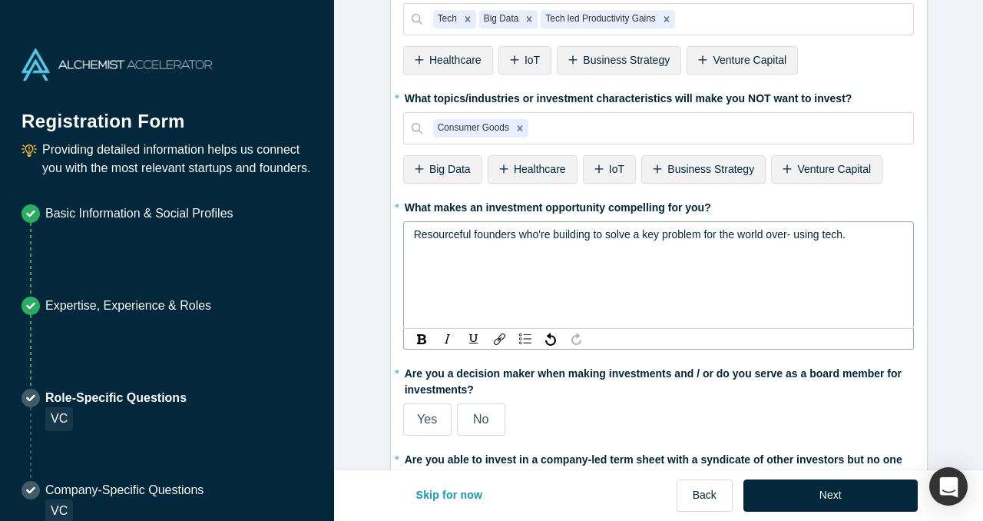
scroll to position [528, 0]
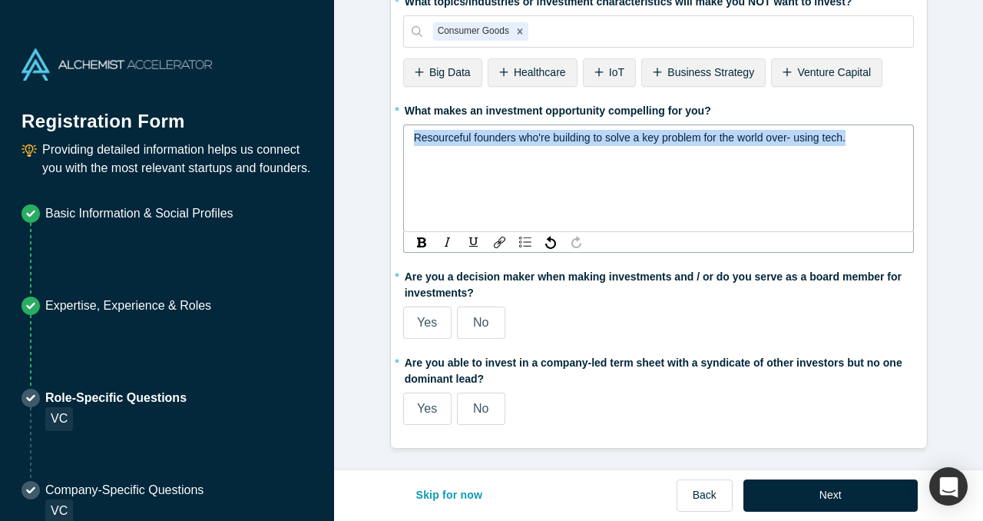
copy span "Resourceful founders who're building to solve a key problem for the world over-…"
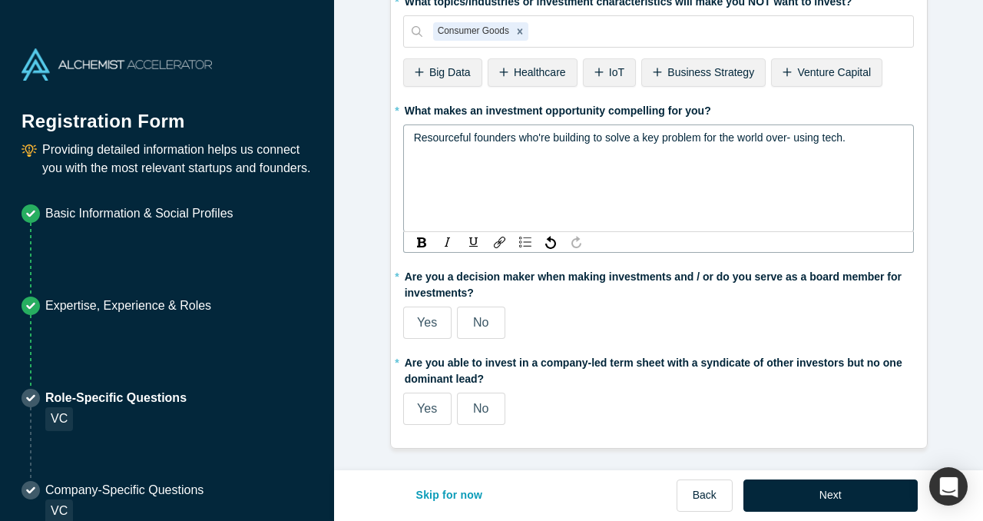
click at [490, 166] on div "* What makes an investment opportunity compelling for you? Resourceful founders…" at bounding box center [658, 175] width 511 height 155
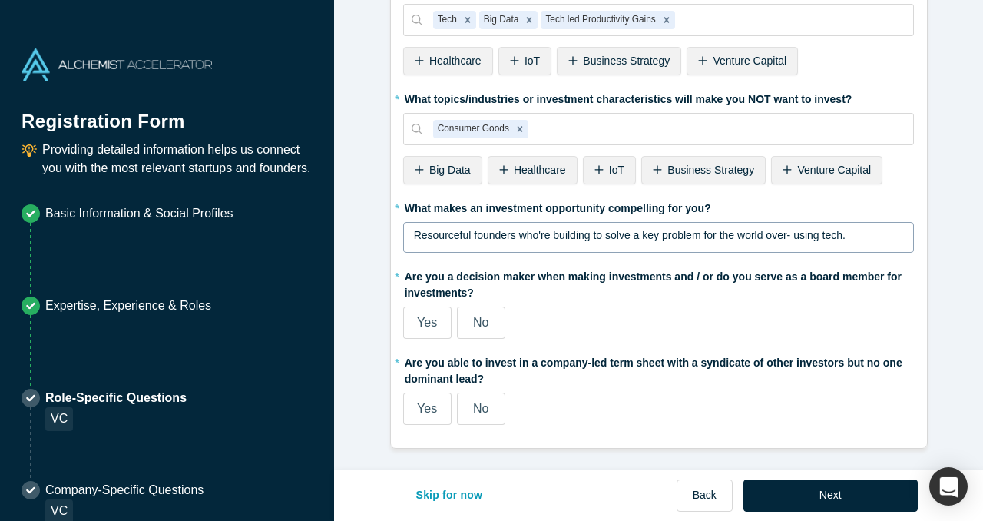
scroll to position [431, 0]
click at [505, 222] on div "Resourceful founders who're building to solve a key problem for the world over-…" at bounding box center [658, 237] width 511 height 31
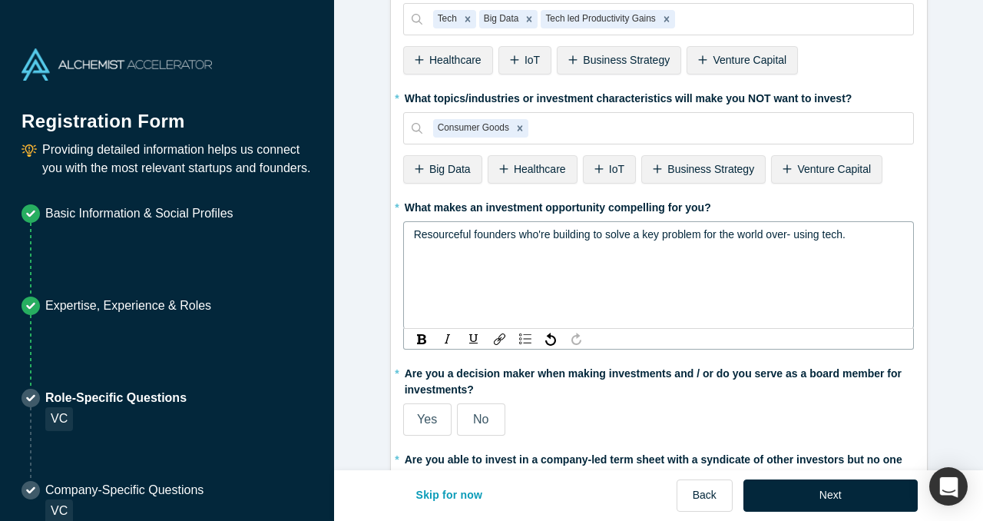
click at [494, 236] on span "Resourceful founders who're building to solve a key problem for the world over-…" at bounding box center [629, 234] width 431 height 12
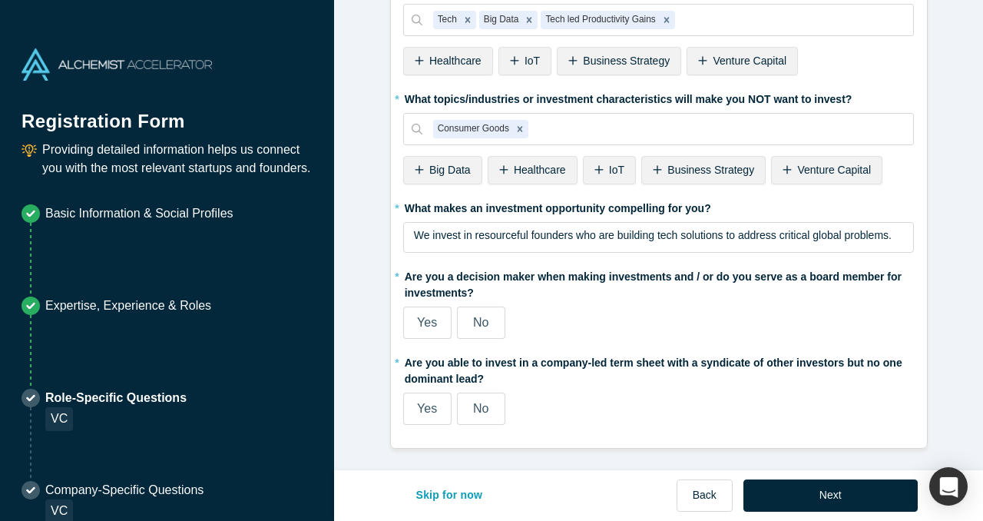
click at [491, 319] on label "No" at bounding box center [481, 322] width 48 height 32
click at [0, 0] on input "No" at bounding box center [0, 0] width 0 height 0
click at [432, 411] on span "Yes" at bounding box center [427, 408] width 20 height 13
click at [0, 0] on input "Yes" at bounding box center [0, 0] width 0 height 0
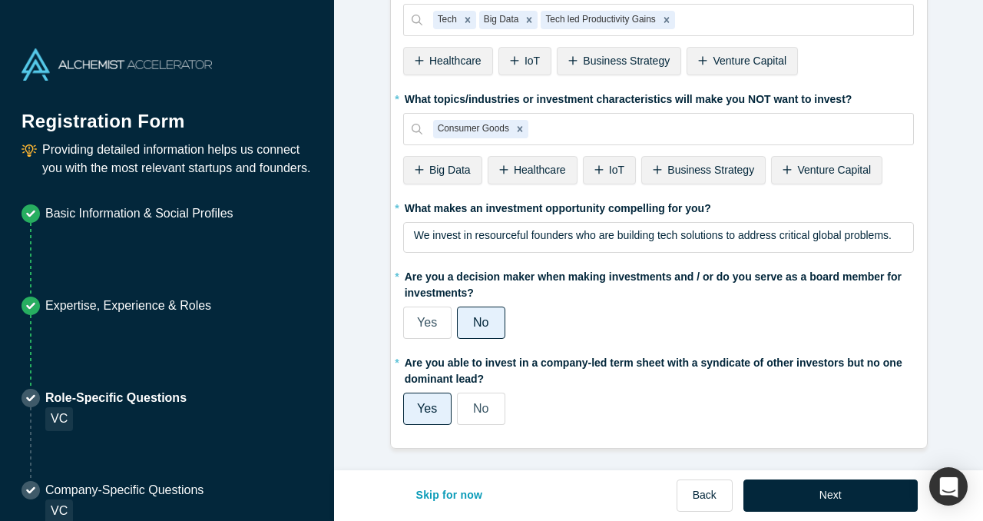
click at [425, 321] on span "Yes" at bounding box center [427, 322] width 20 height 13
click at [0, 0] on input "Yes" at bounding box center [0, 0] width 0 height 0
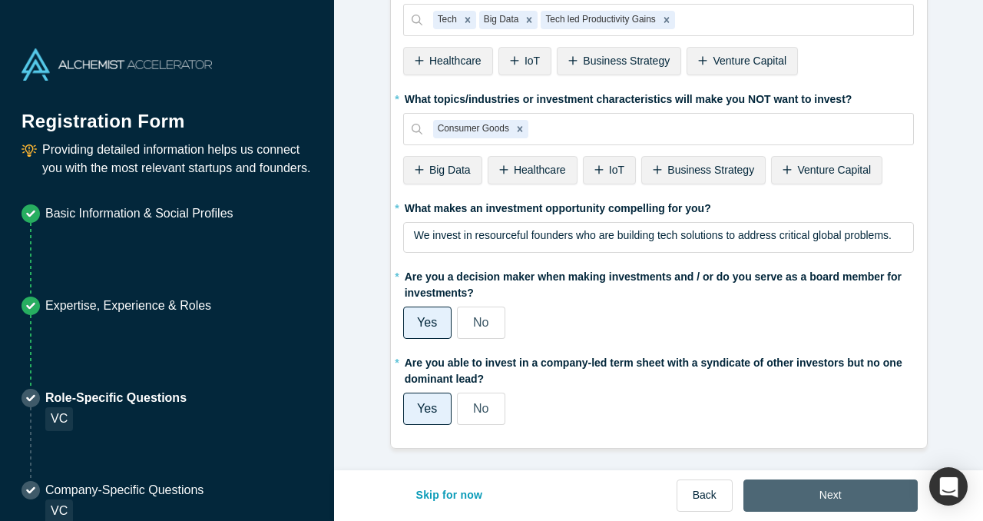
click at [798, 502] on button "Next" at bounding box center [830, 495] width 174 height 32
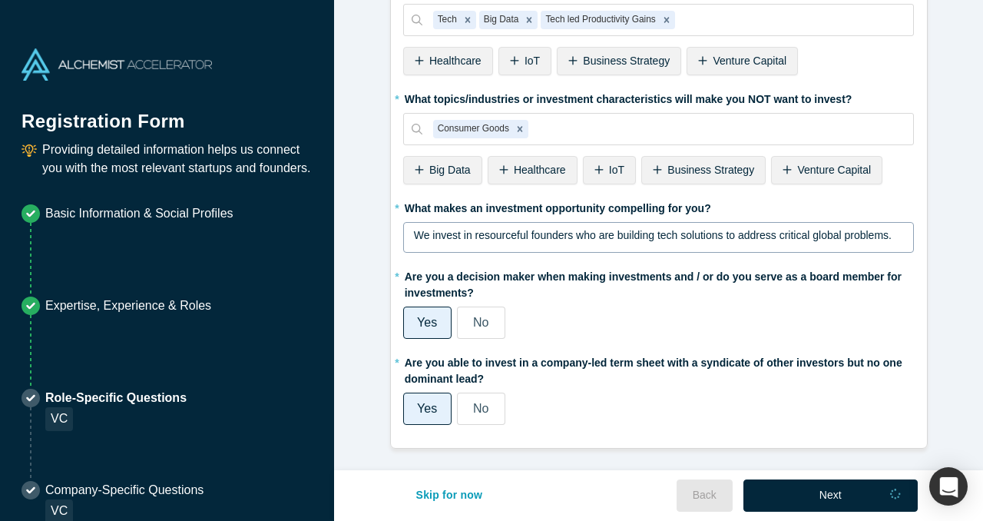
scroll to position [0, 0]
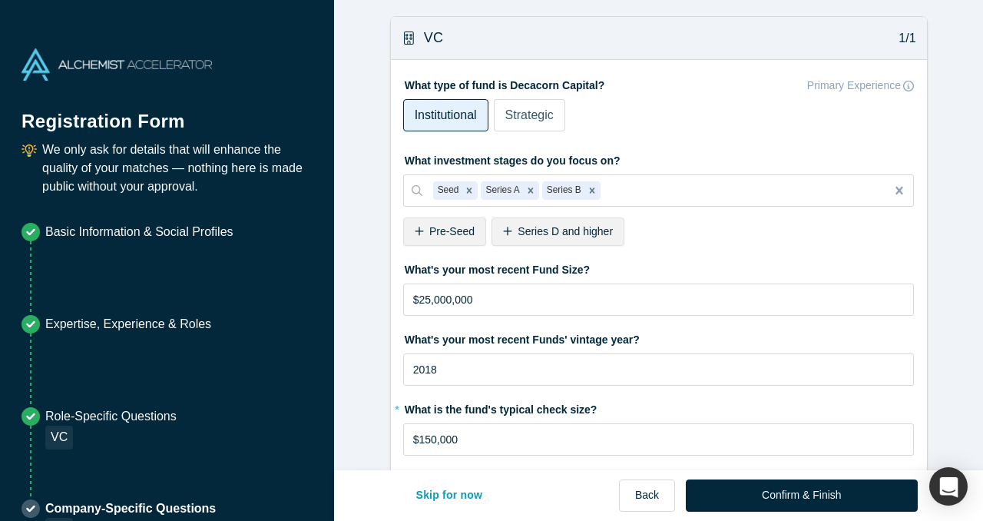
click at [530, 121] on span "Strategic" at bounding box center [529, 114] width 48 height 13
click at [0, 0] on input "Strategic" at bounding box center [0, 0] width 0 height 0
click at [636, 192] on div at bounding box center [739, 190] width 272 height 19
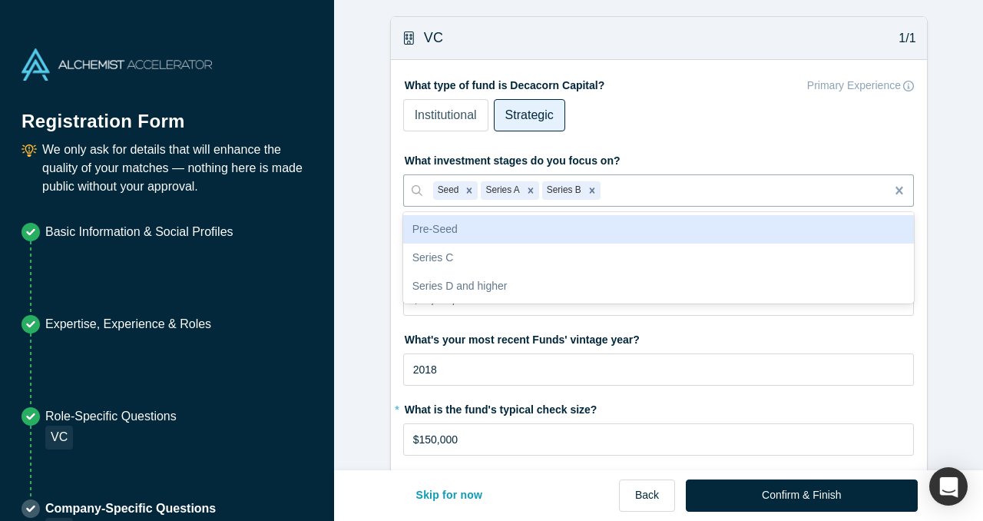
click at [592, 227] on div "Pre-Seed" at bounding box center [658, 229] width 511 height 28
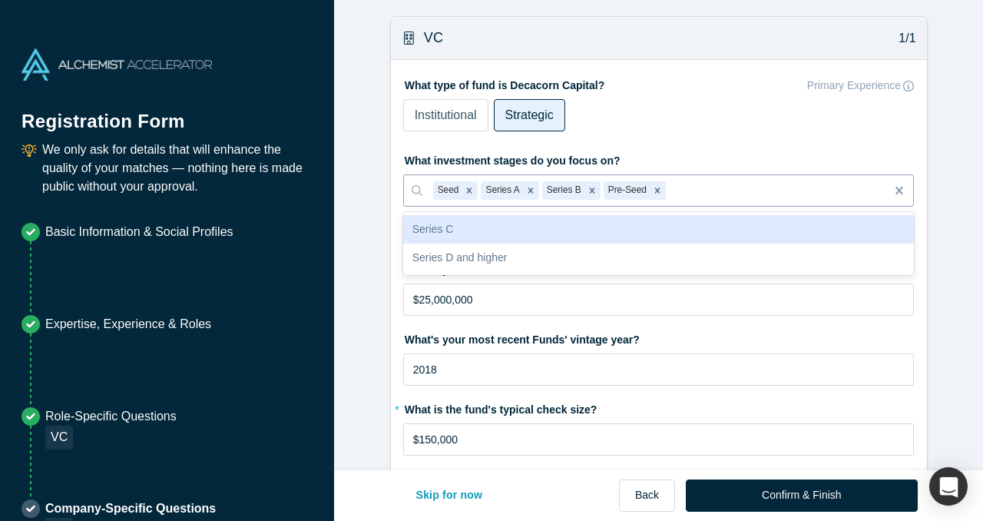
click at [681, 193] on div at bounding box center [772, 190] width 207 height 19
click at [589, 193] on icon "Remove Series B" at bounding box center [592, 190] width 11 height 11
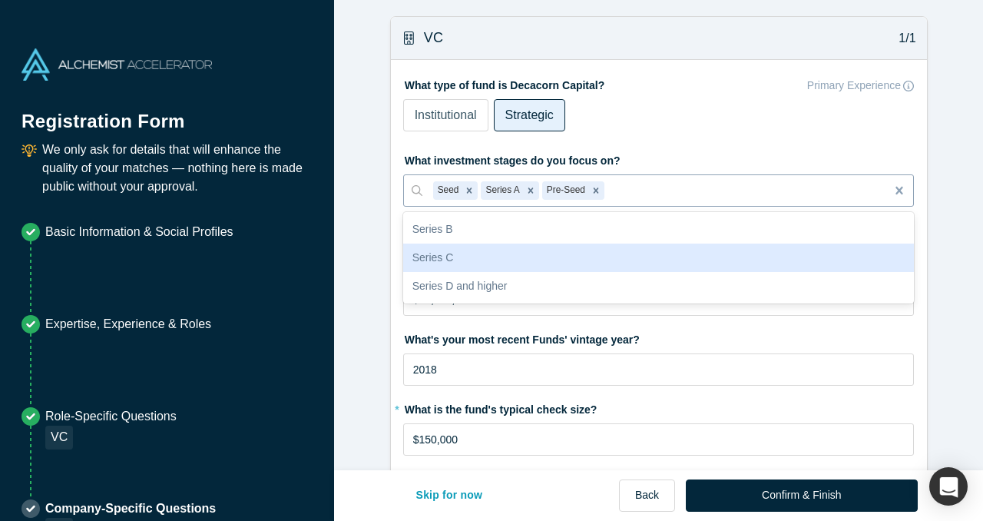
click at [688, 109] on div "Institutional Strategic" at bounding box center [594, 118] width 383 height 38
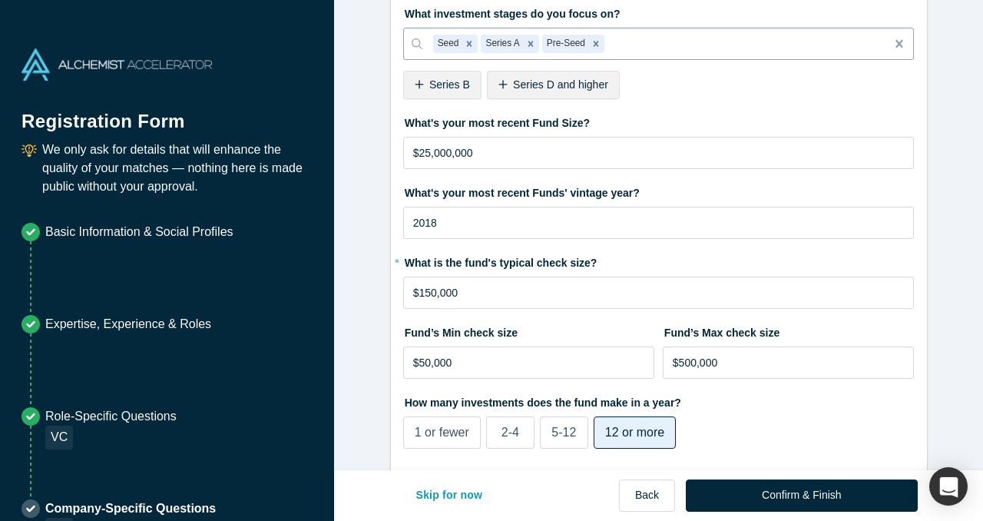
scroll to position [164, 0]
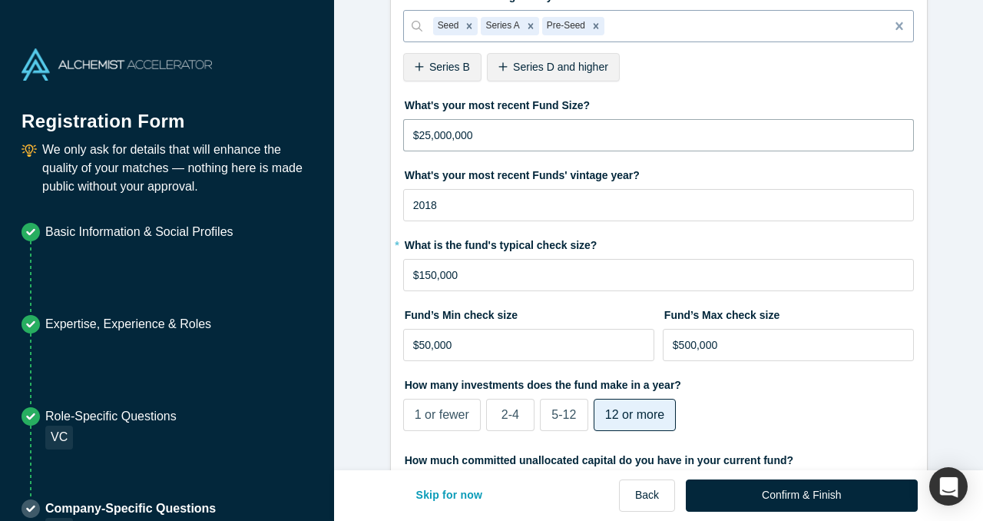
click at [430, 139] on input "$25,000,000" at bounding box center [658, 135] width 511 height 32
type input "$2,000,000"
type input "$50,000,000"
click at [553, 162] on label "What's your most recent Funds' vintage year?" at bounding box center [658, 172] width 511 height 21
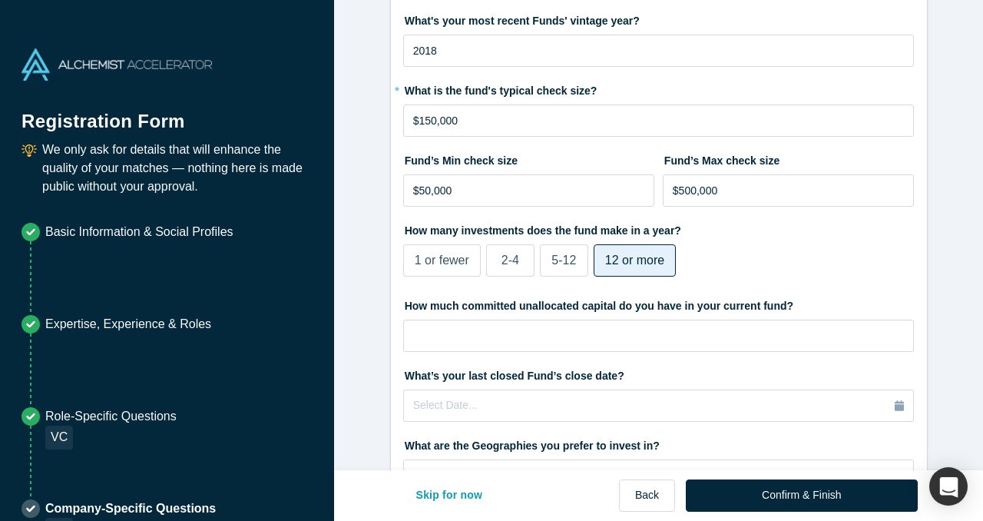
scroll to position [319, 0]
click at [684, 193] on input "$500,000" at bounding box center [789, 190] width 252 height 32
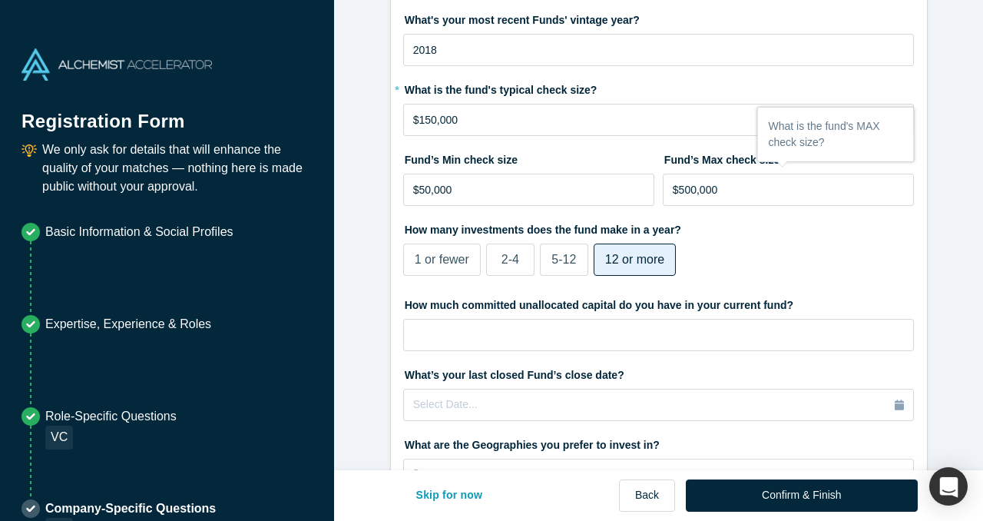
click at [708, 241] on div "How many investments does the fund make in a year? 1 or fewer 2-4 5-12 12 or mo…" at bounding box center [658, 249] width 511 height 64
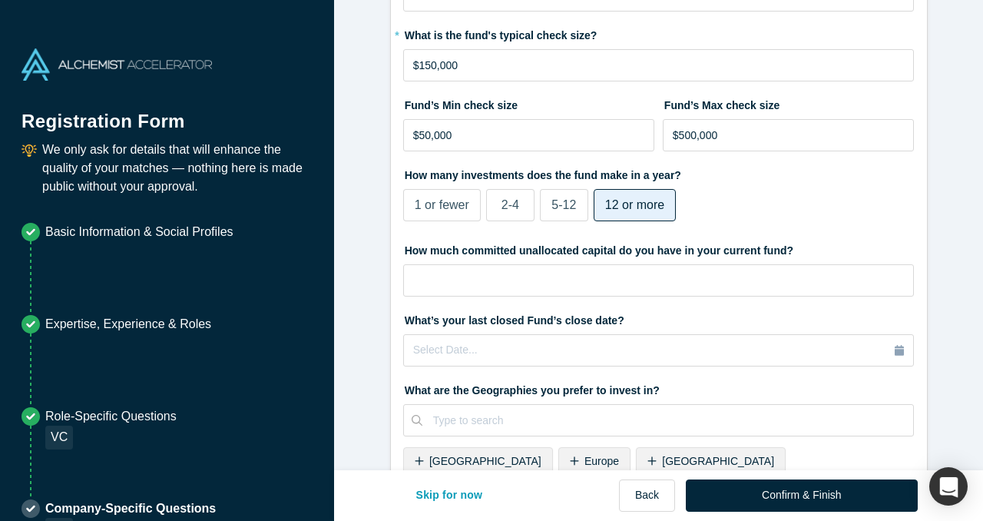
scroll to position [378, 0]
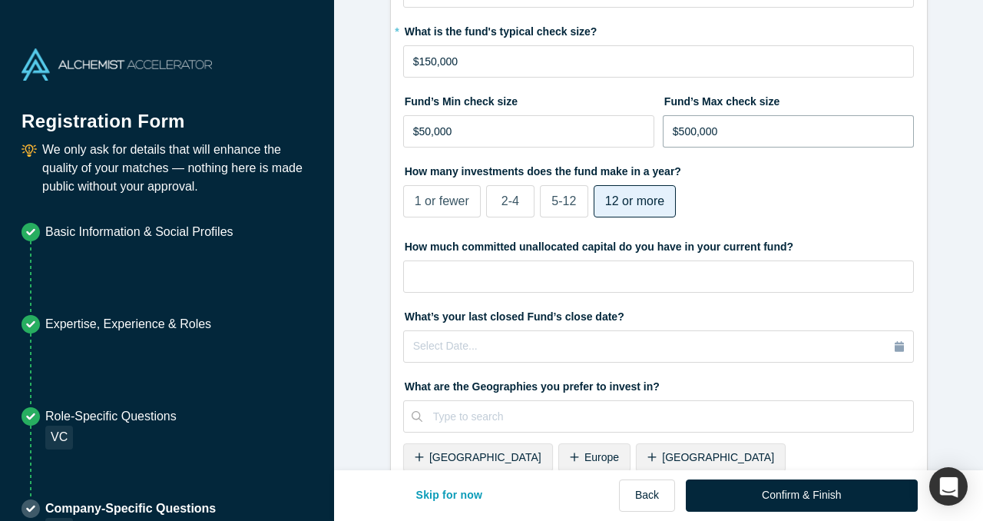
click at [683, 131] on input "$500,000" at bounding box center [789, 131] width 252 height 32
click at [778, 201] on div "1 or fewer 2-4 5-12 12 or more" at bounding box center [594, 204] width 383 height 38
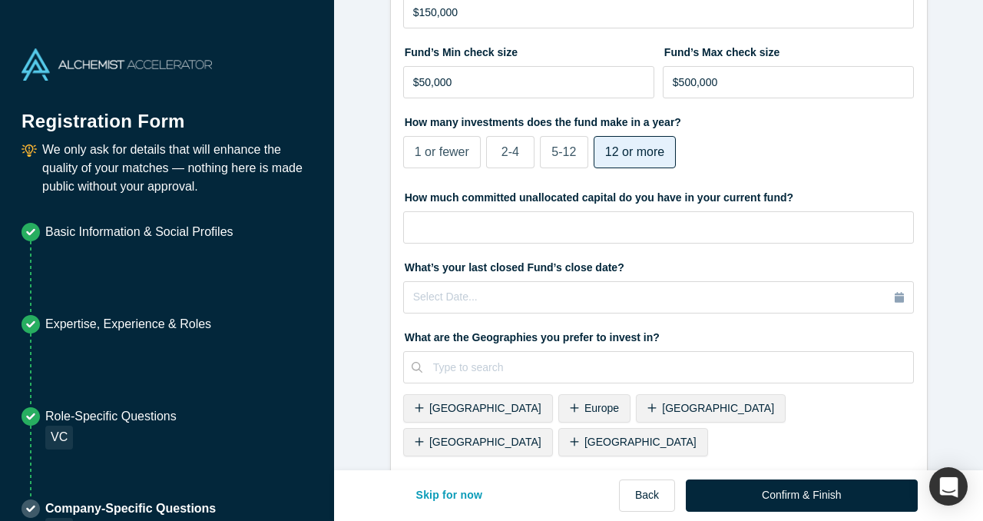
click at [565, 150] on span "5-12" at bounding box center [563, 151] width 25 height 13
click at [0, 0] on input "5-12" at bounding box center [0, 0] width 0 height 0
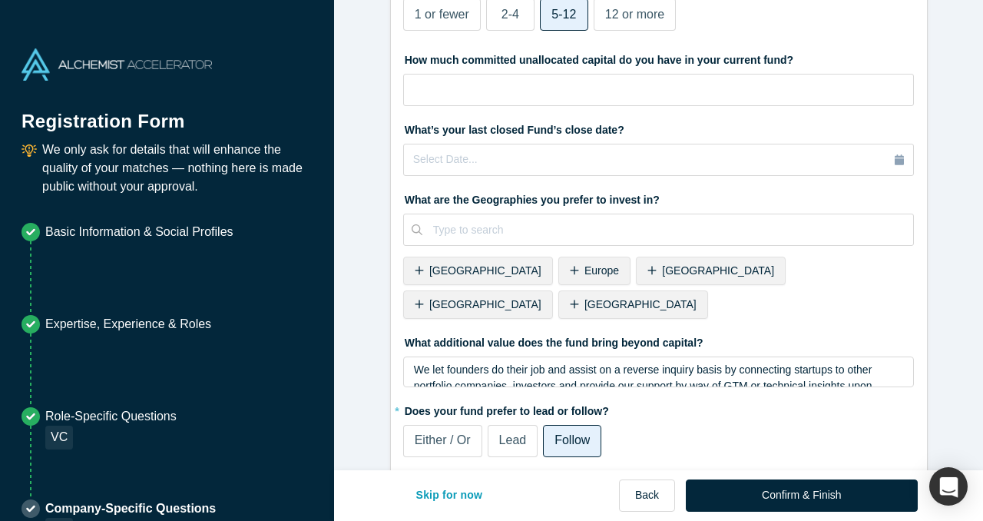
scroll to position [568, 0]
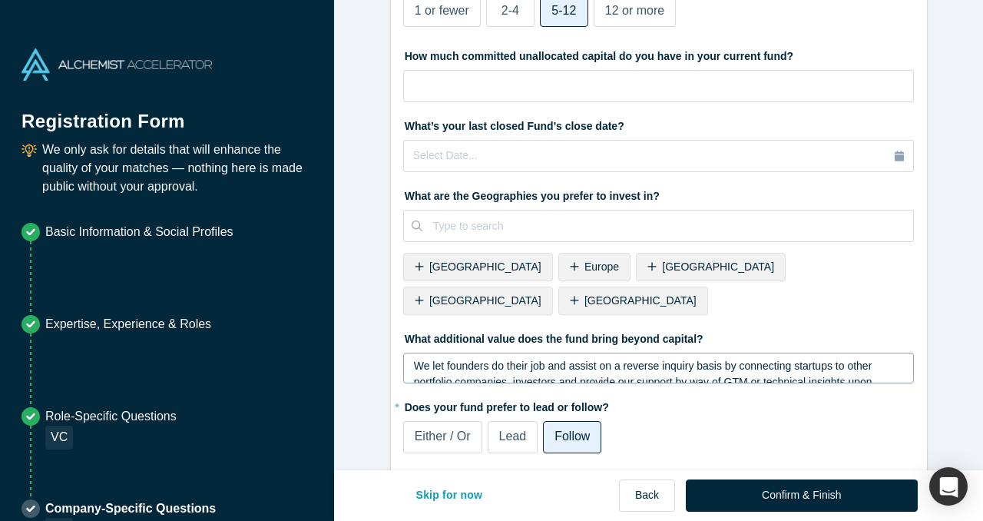
click at [637, 359] on span "We let founders do their job and assist on a reverse inquiry basis by connectin…" at bounding box center [644, 381] width 461 height 45
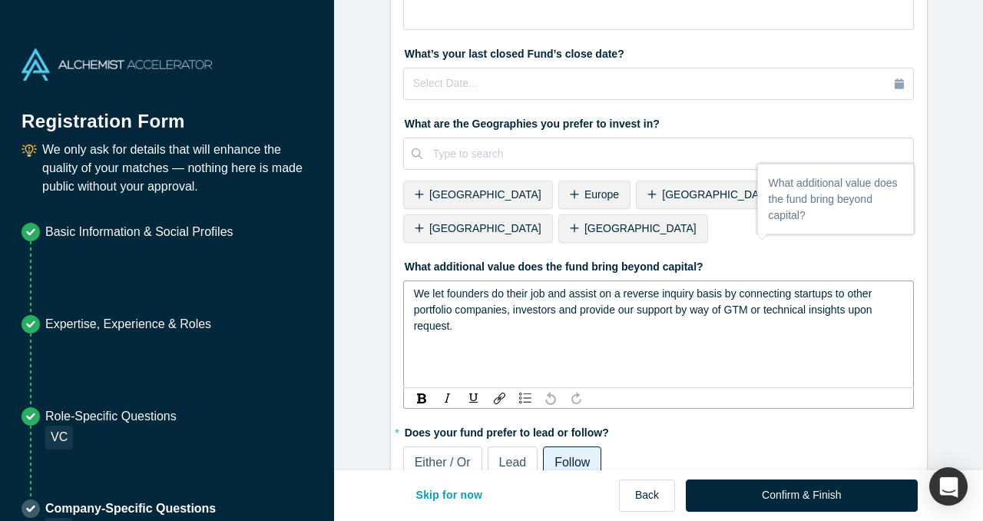
scroll to position [666, 0]
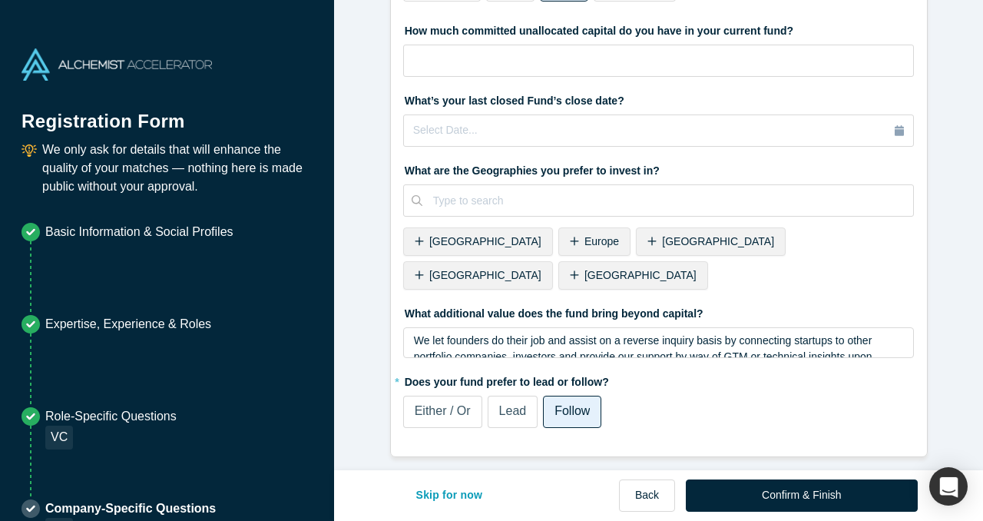
click at [677, 395] on div "Either / Or Lead Follow" at bounding box center [594, 414] width 383 height 38
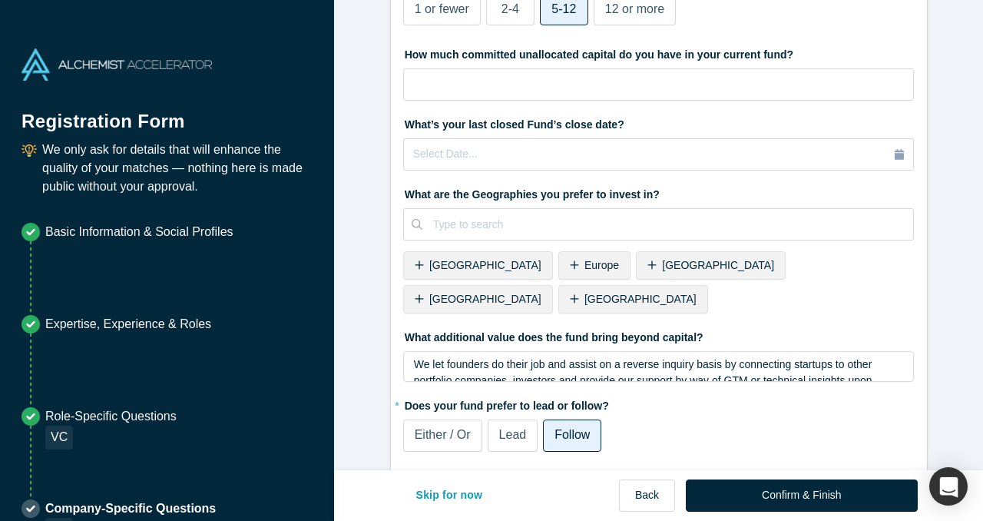
scroll to position [568, 0]
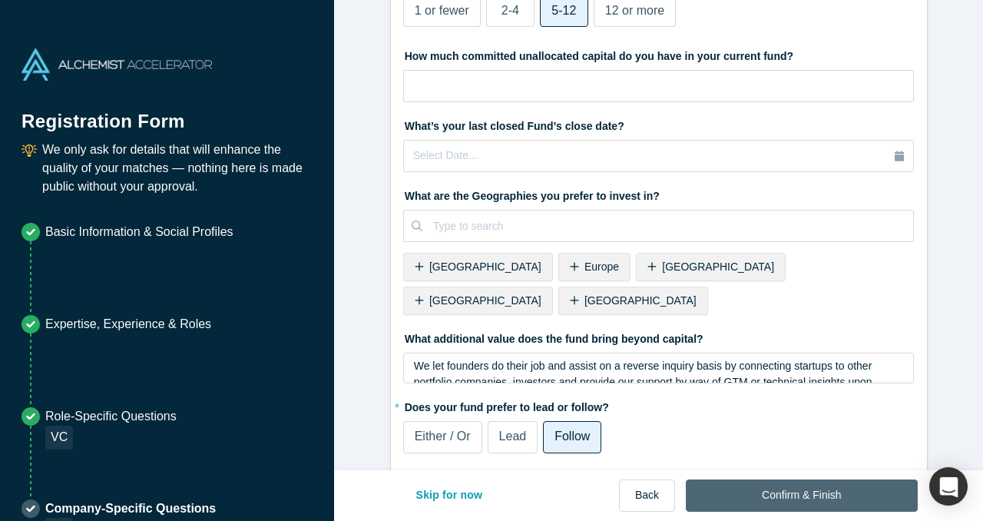
click at [775, 508] on button "Confirm & Finish" at bounding box center [801, 495] width 231 height 32
